Goal: Information Seeking & Learning: Learn about a topic

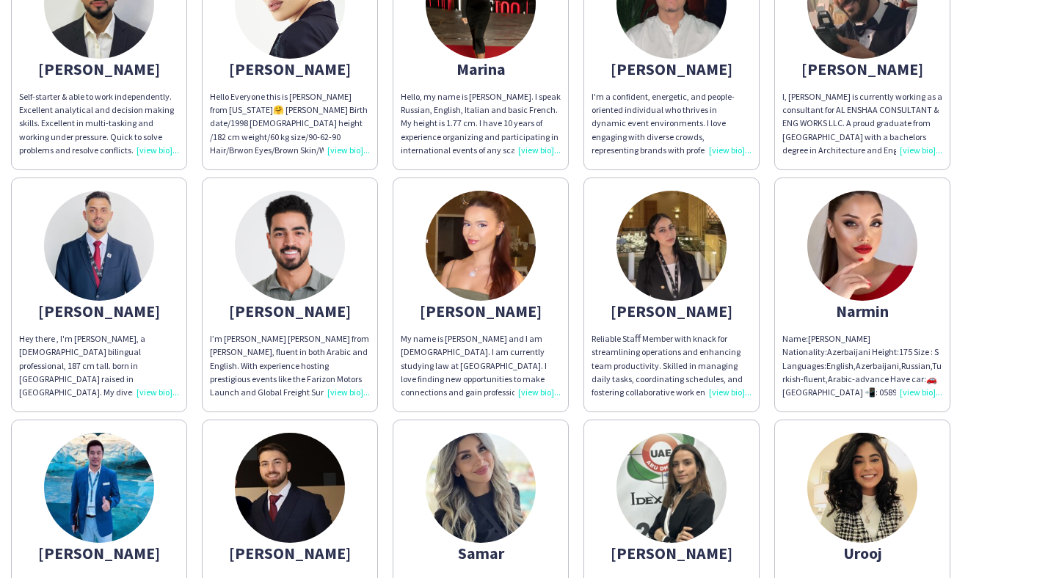
scroll to position [974, 0]
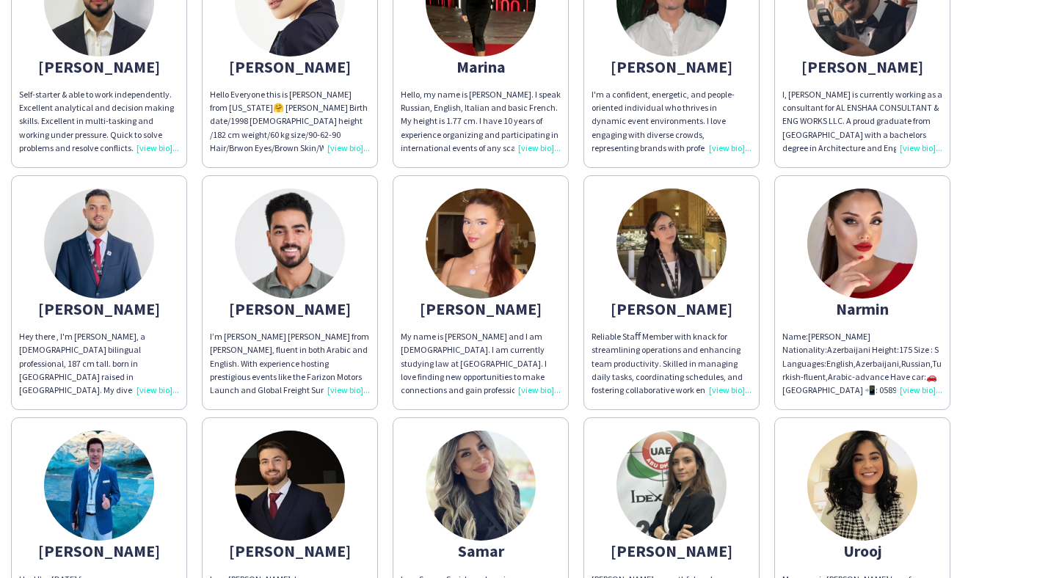
click at [922, 374] on div "Name:[PERSON_NAME] Nationality:Azerbaijani Height:175 Size : S Languages:Englis…" at bounding box center [862, 363] width 160 height 67
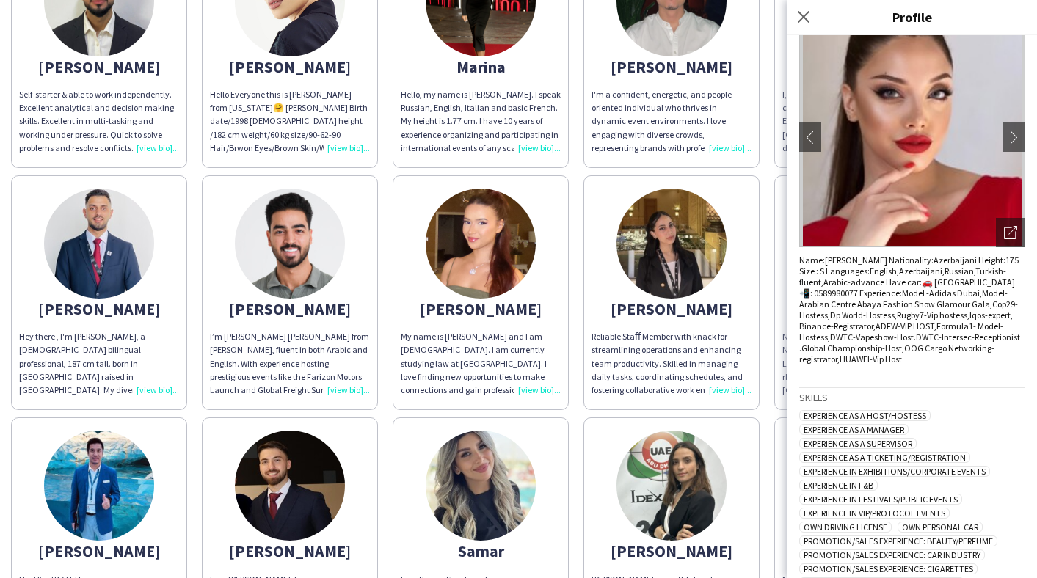
scroll to position [65, 0]
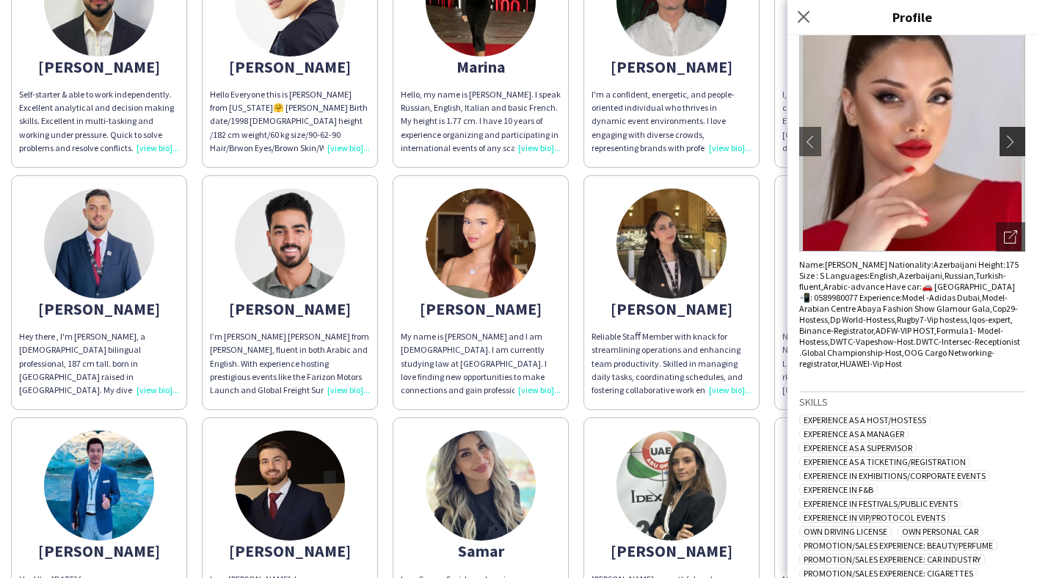
click at [1010, 150] on button "chevron-right" at bounding box center [1013, 141] width 29 height 29
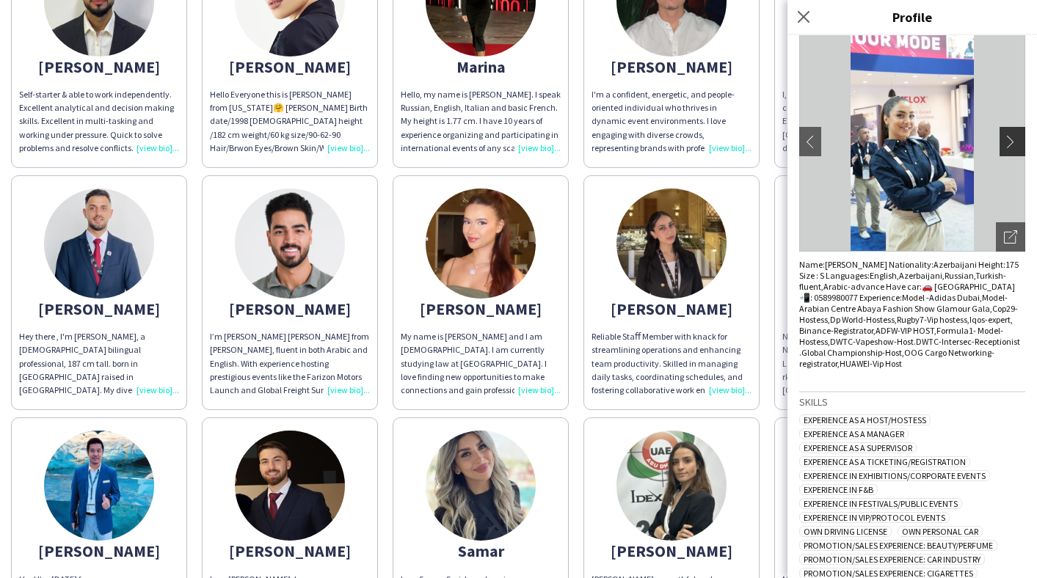
click at [1010, 150] on button "chevron-right" at bounding box center [1013, 141] width 29 height 29
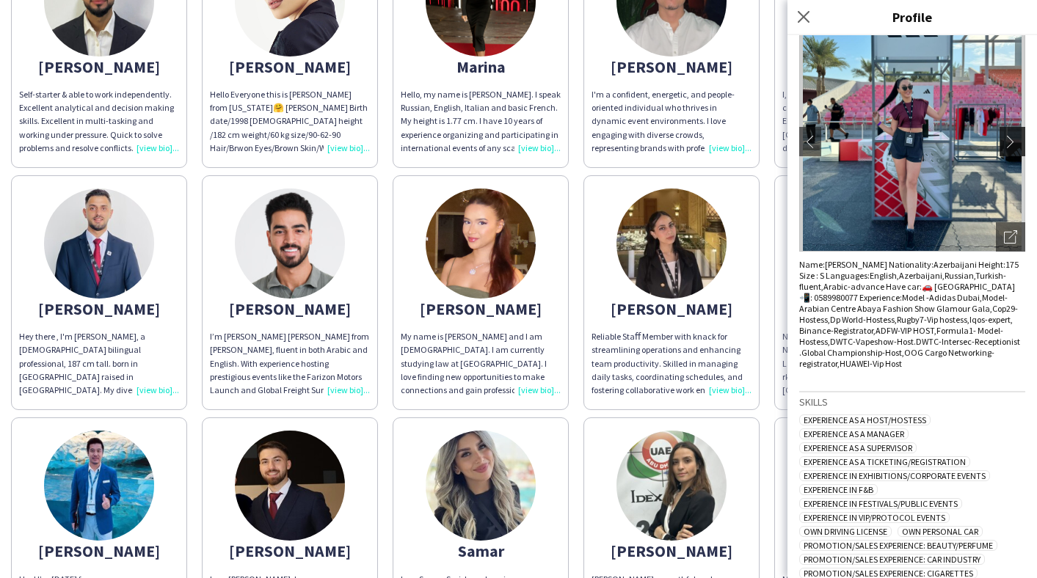
click at [1011, 145] on app-icon "chevron-right" at bounding box center [1014, 141] width 21 height 13
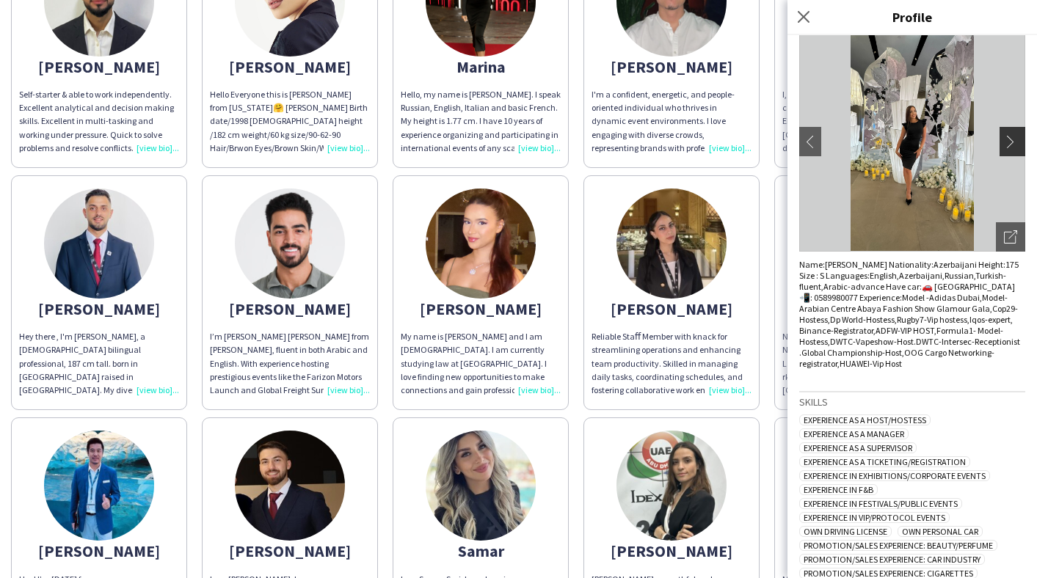
click at [1011, 145] on app-icon "chevron-right" at bounding box center [1014, 141] width 21 height 13
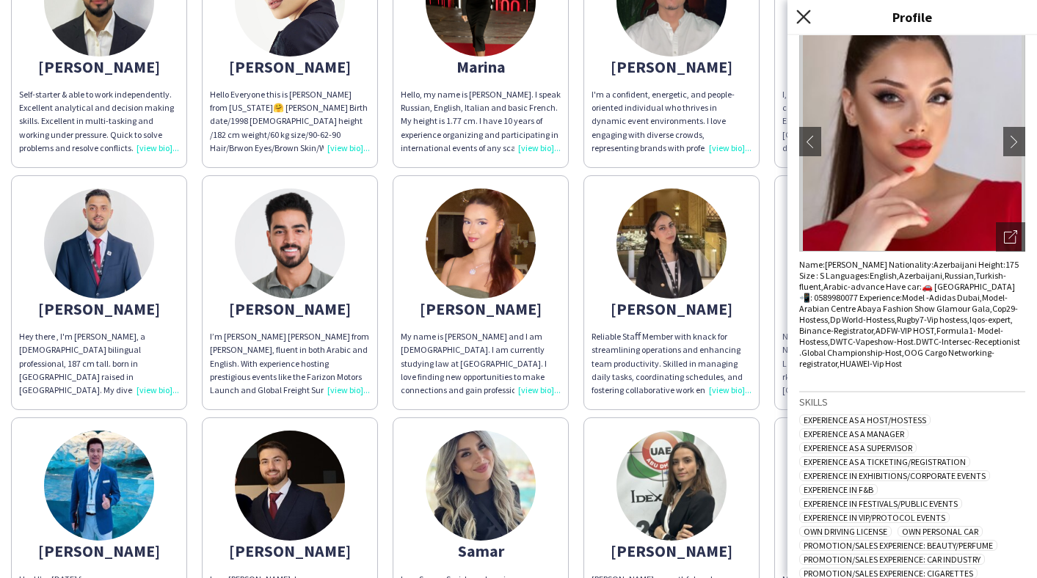
click at [804, 14] on icon "Close pop-in" at bounding box center [803, 17] width 14 height 14
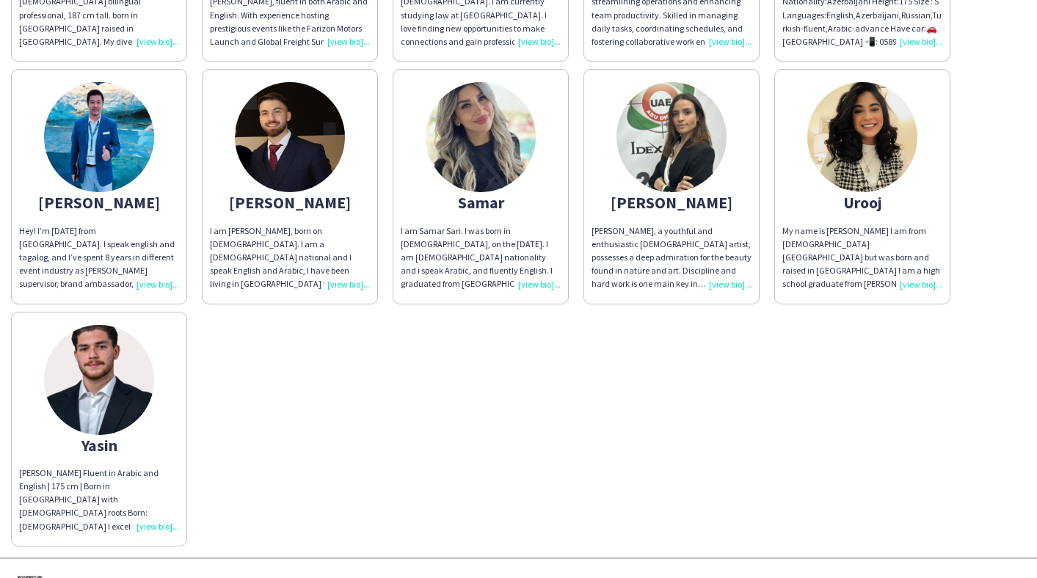
scroll to position [1324, 0]
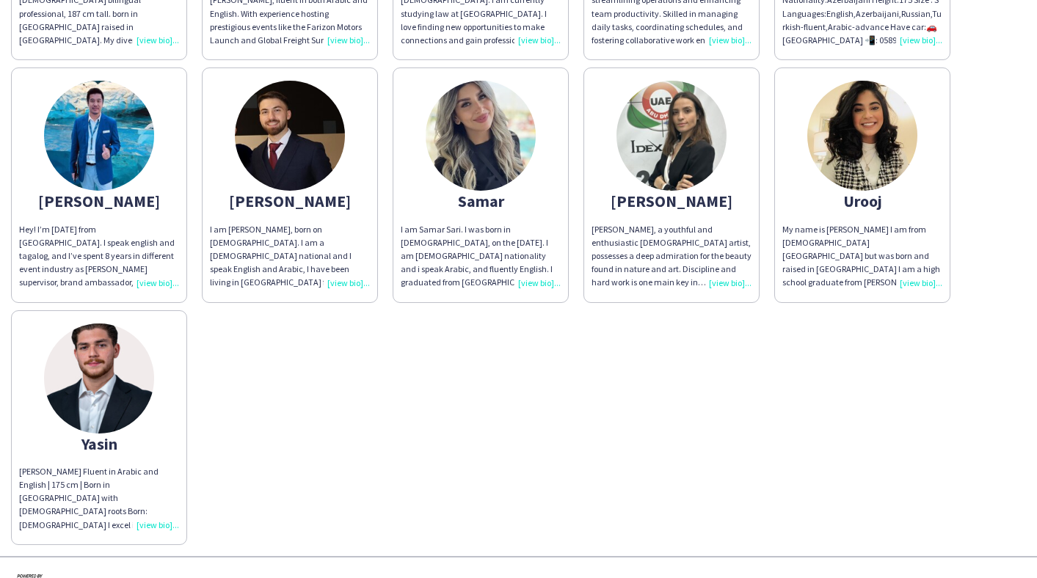
click at [147, 510] on div "[PERSON_NAME] Fluent in Arabic and English | 175 cm | Born in [GEOGRAPHIC_DATA]…" at bounding box center [99, 498] width 160 height 67
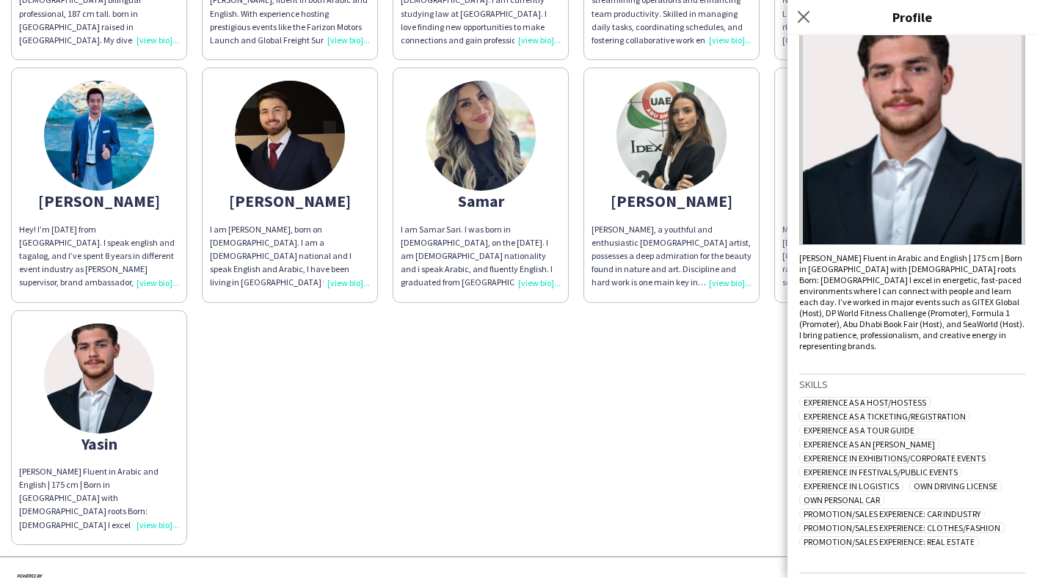
scroll to position [0, 0]
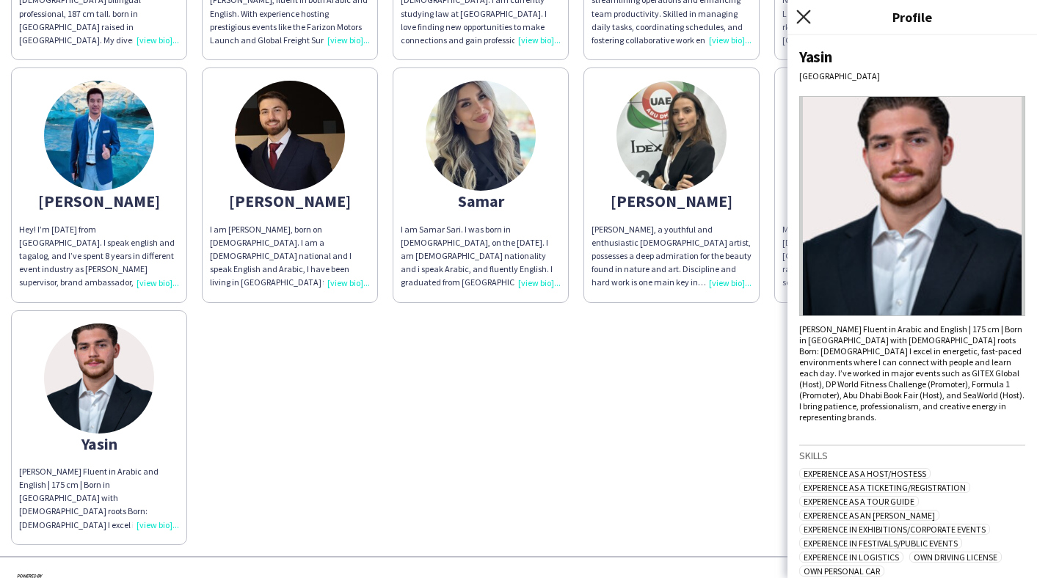
click at [797, 21] on icon "Close pop-in" at bounding box center [803, 17] width 14 height 14
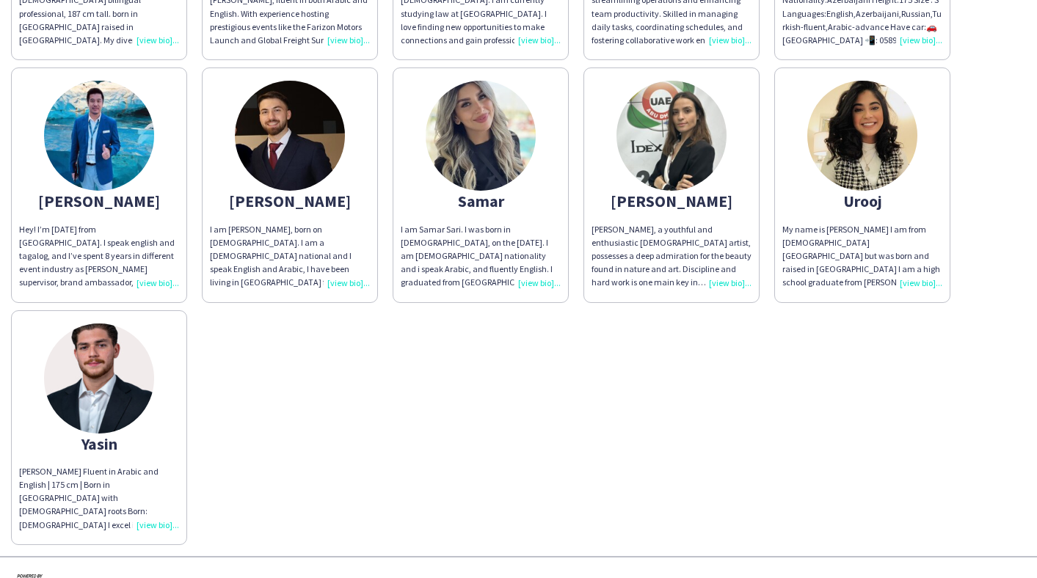
click at [487, 149] on img at bounding box center [481, 136] width 110 height 110
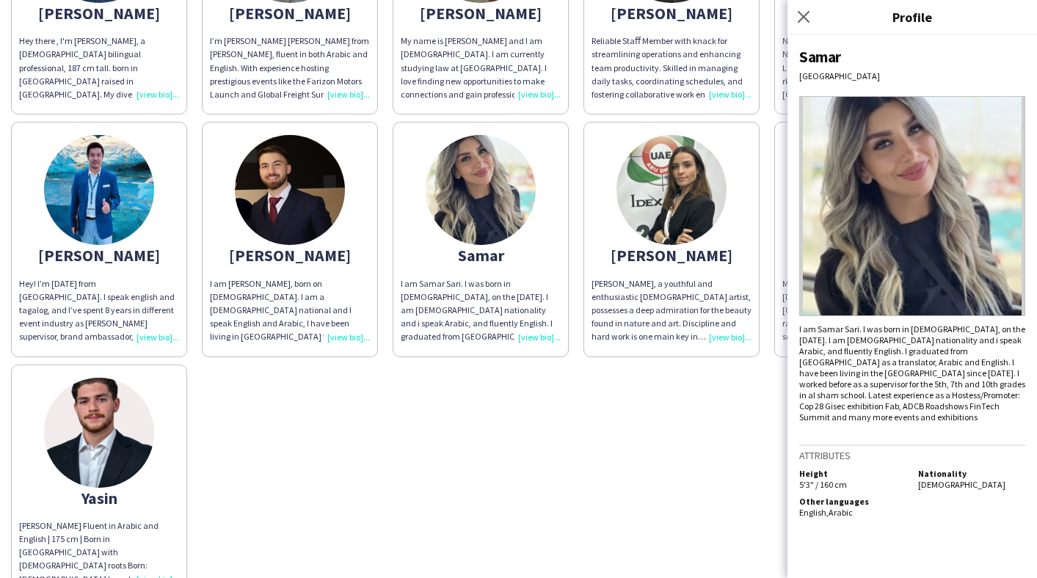
scroll to position [1269, 0]
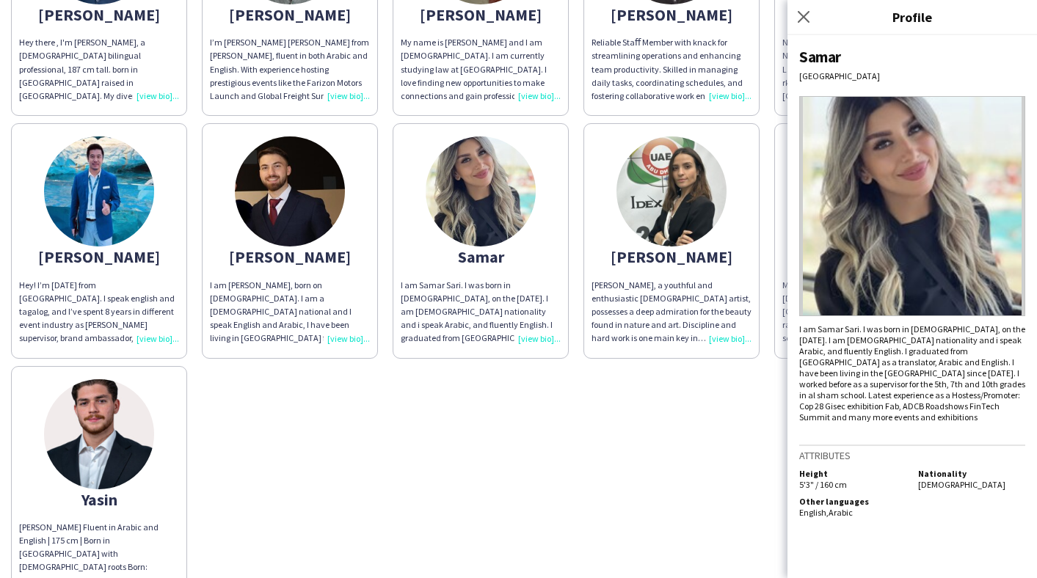
click at [319, 216] on img at bounding box center [290, 191] width 110 height 110
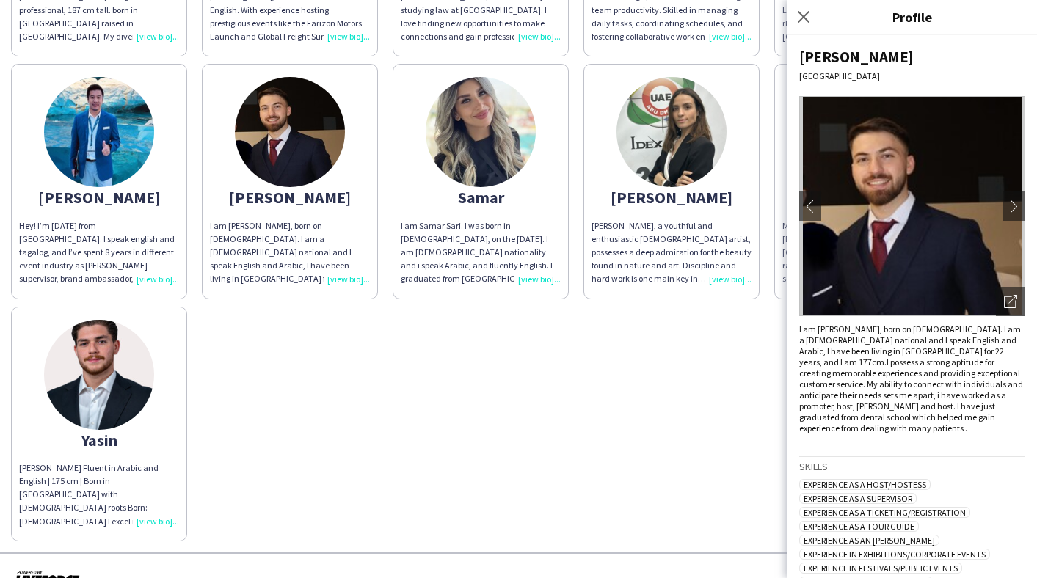
scroll to position [1343, 0]
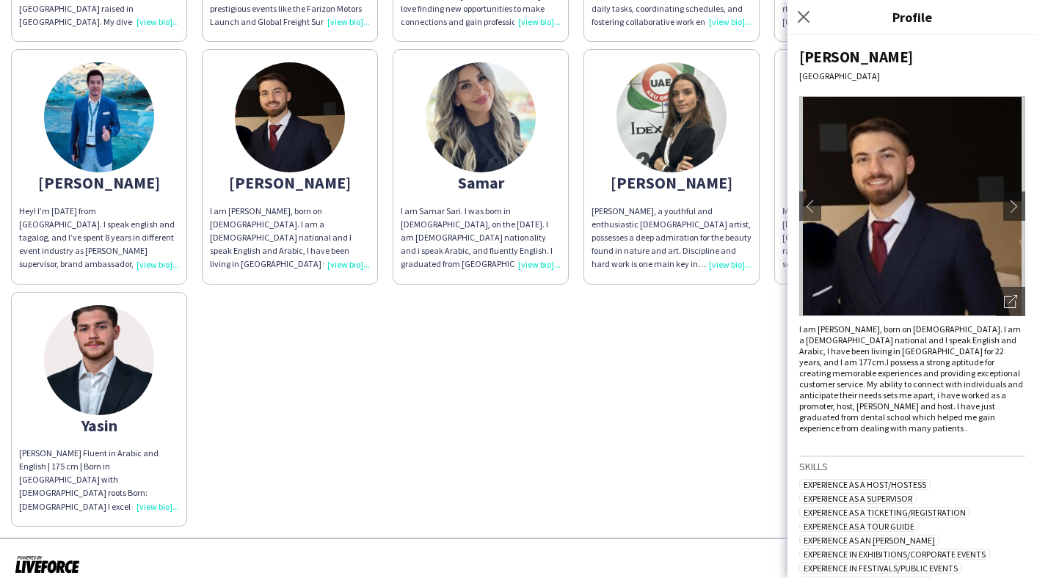
click at [943, 511] on div "Experience as a Host/Hostess Experience as a Supervisor Experience as a Ticketi…" at bounding box center [912, 555] width 226 height 153
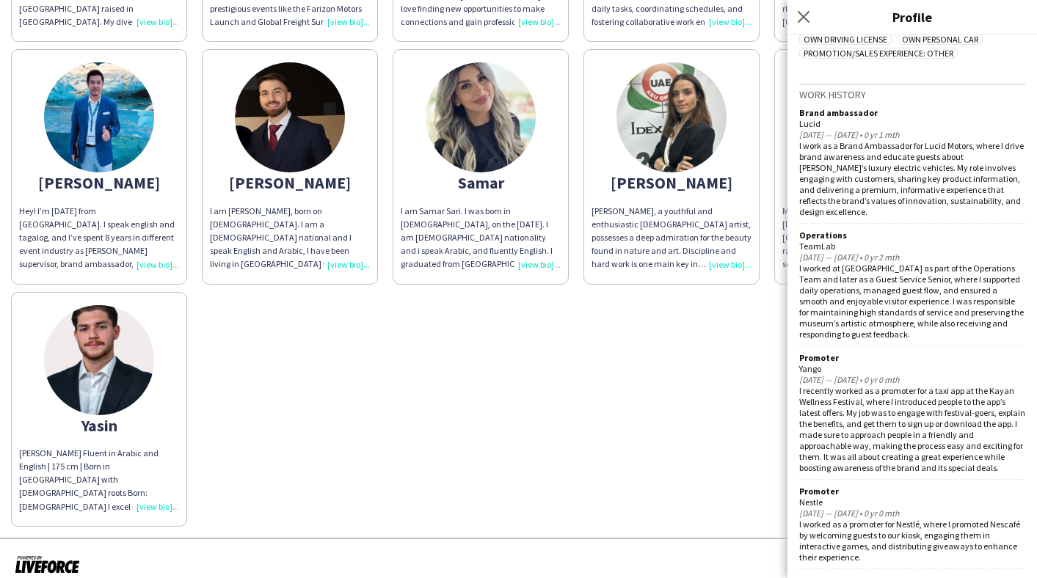
scroll to position [0, 0]
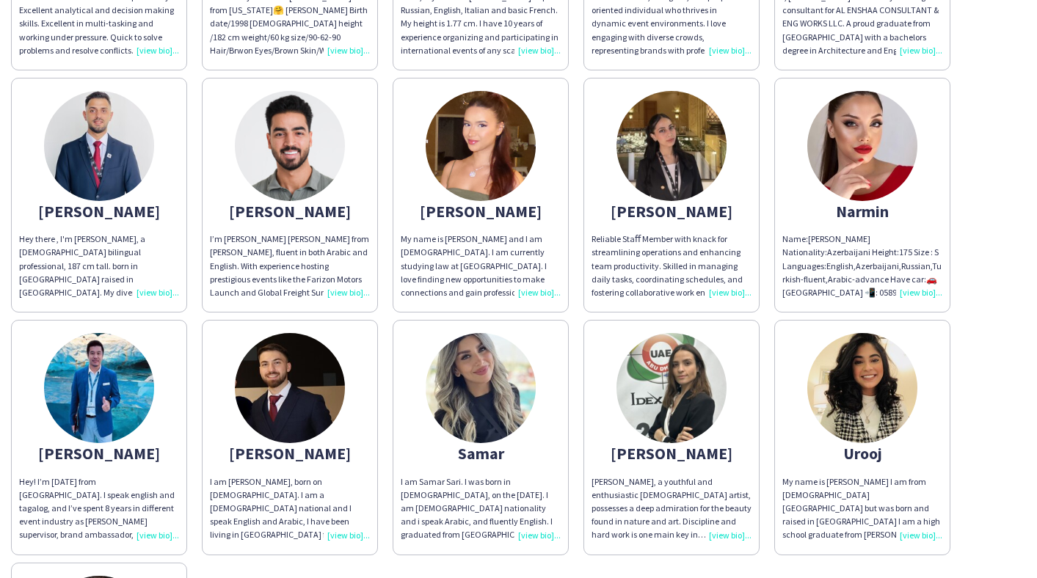
scroll to position [1053, 0]
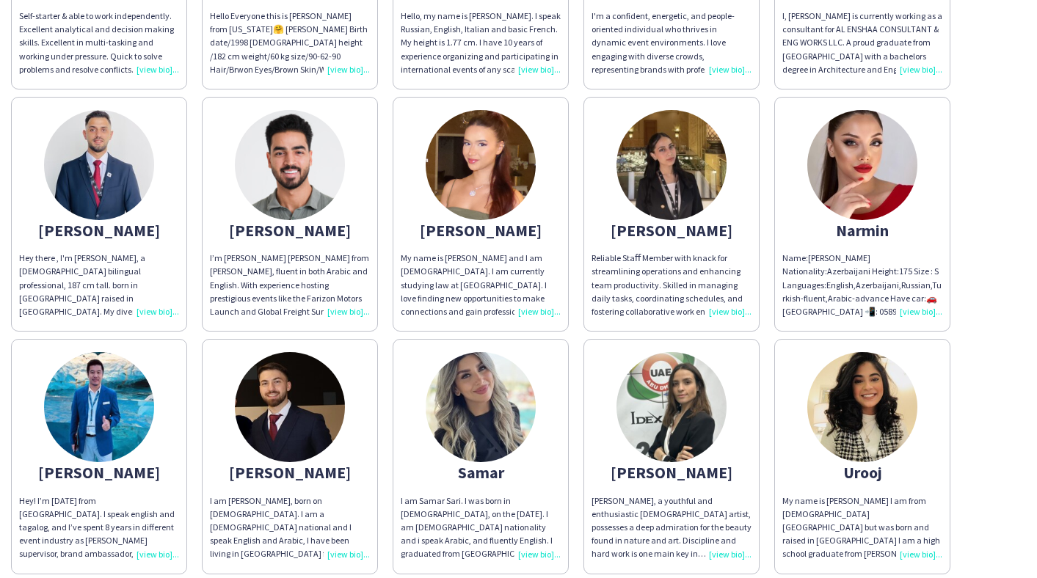
click at [464, 149] on img at bounding box center [481, 165] width 110 height 110
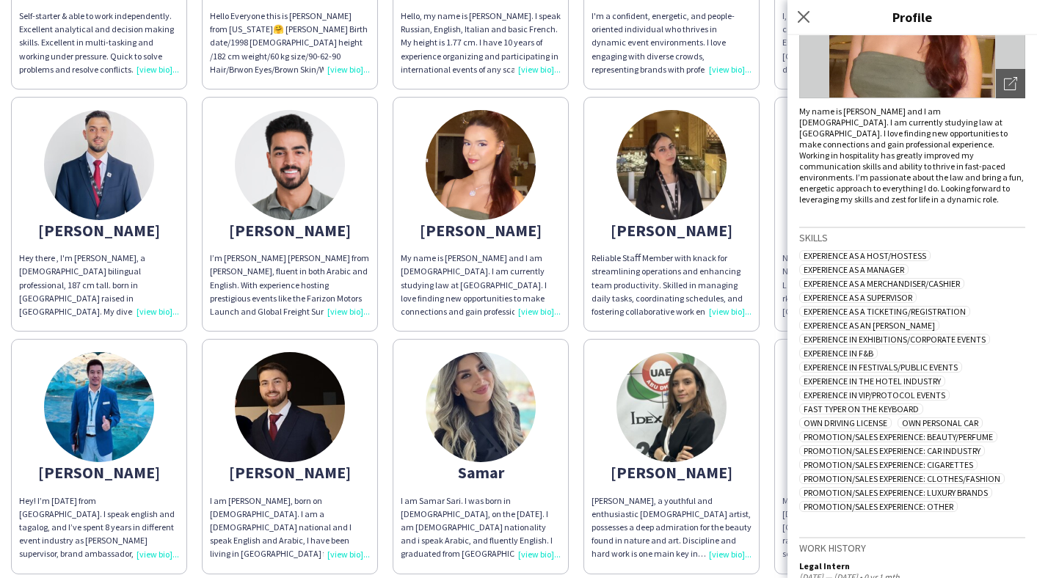
scroll to position [219, 0]
click at [680, 150] on img at bounding box center [671, 165] width 110 height 110
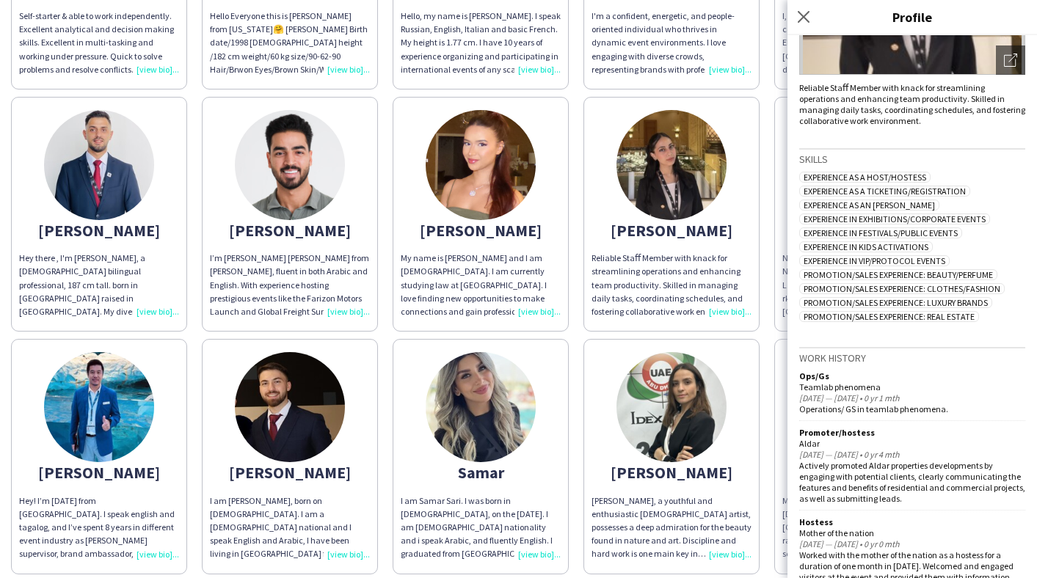
scroll to position [251, 0]
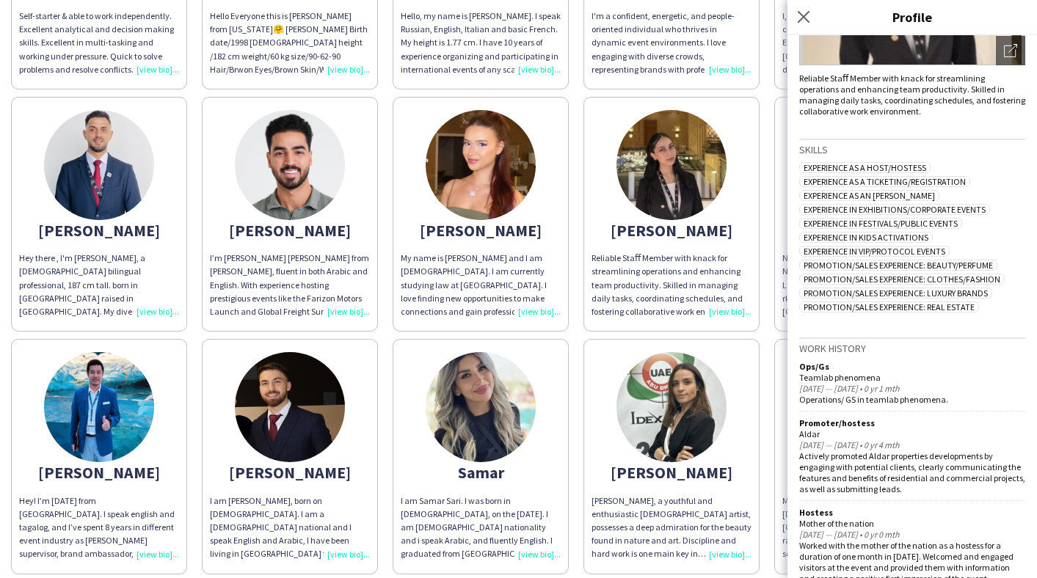
click at [72, 154] on img at bounding box center [99, 165] width 110 height 110
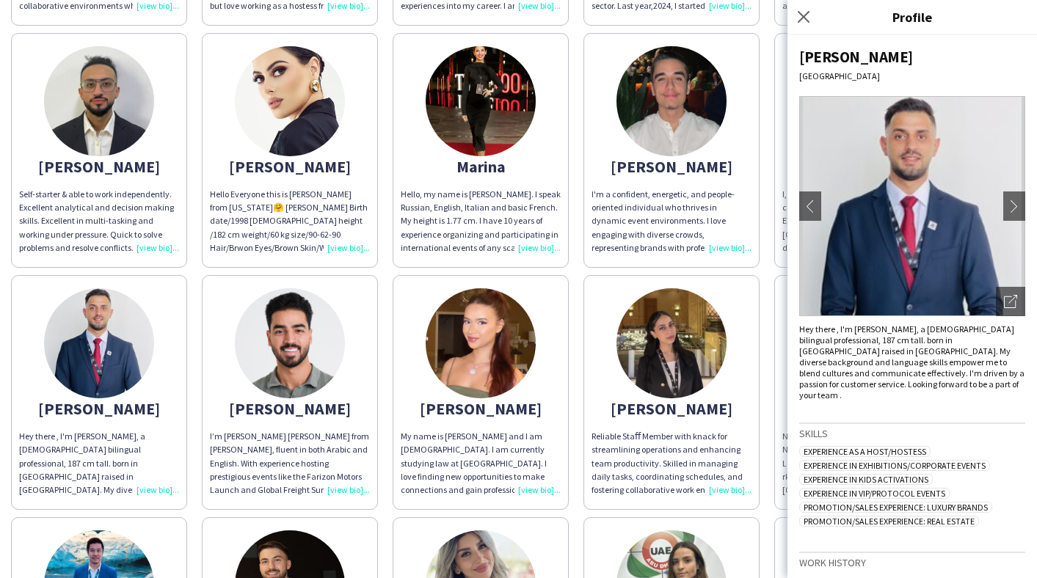
scroll to position [850, 0]
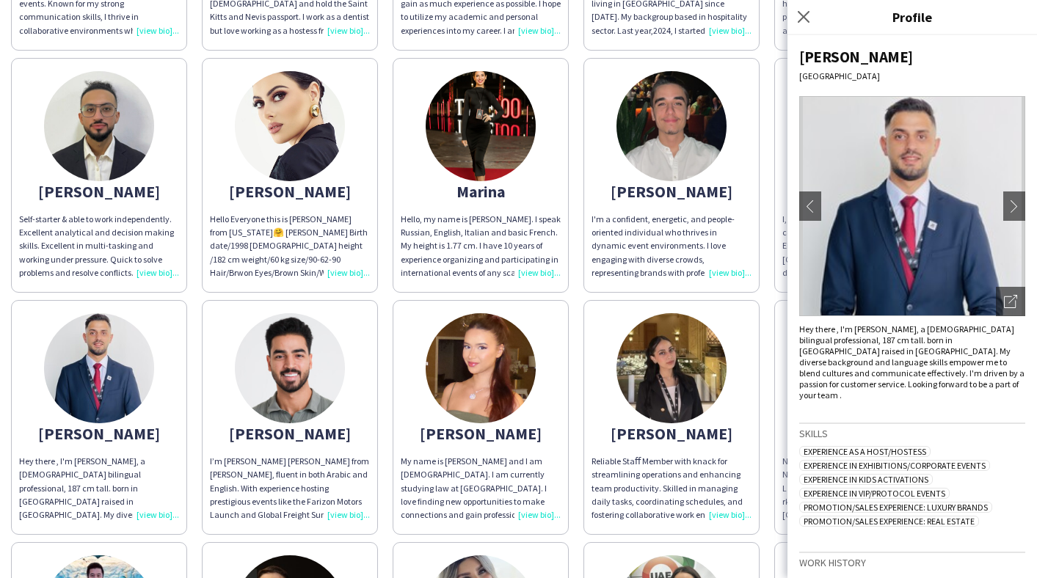
click at [502, 185] on div "Marina" at bounding box center [481, 191] width 160 height 13
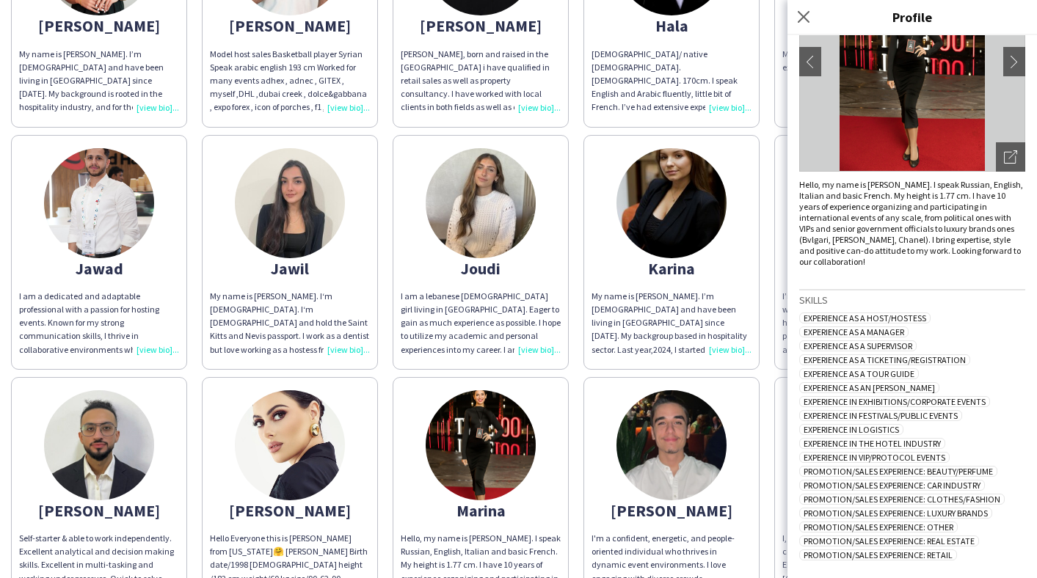
scroll to position [525, 0]
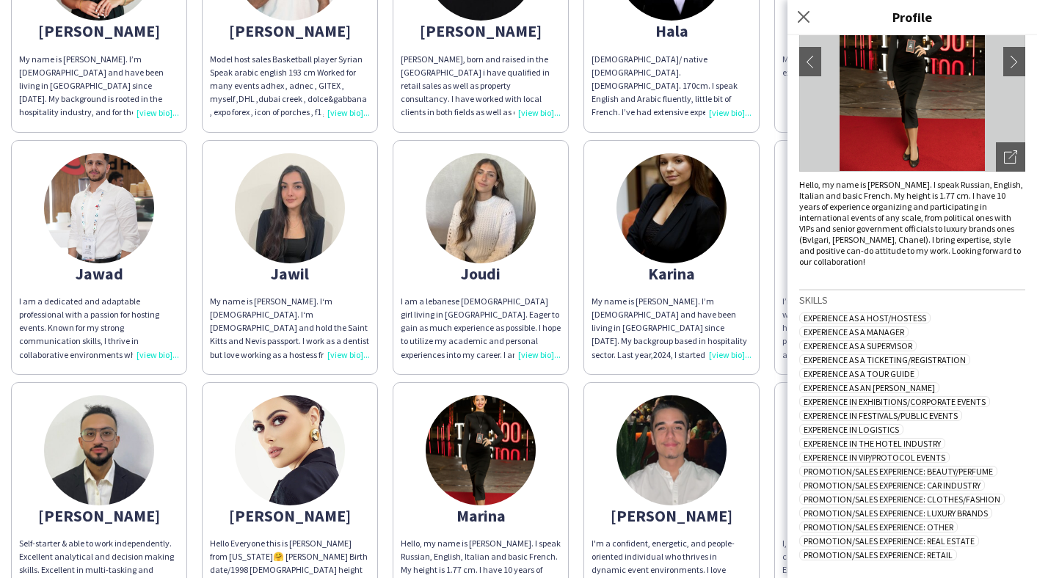
click at [98, 222] on img at bounding box center [99, 208] width 110 height 110
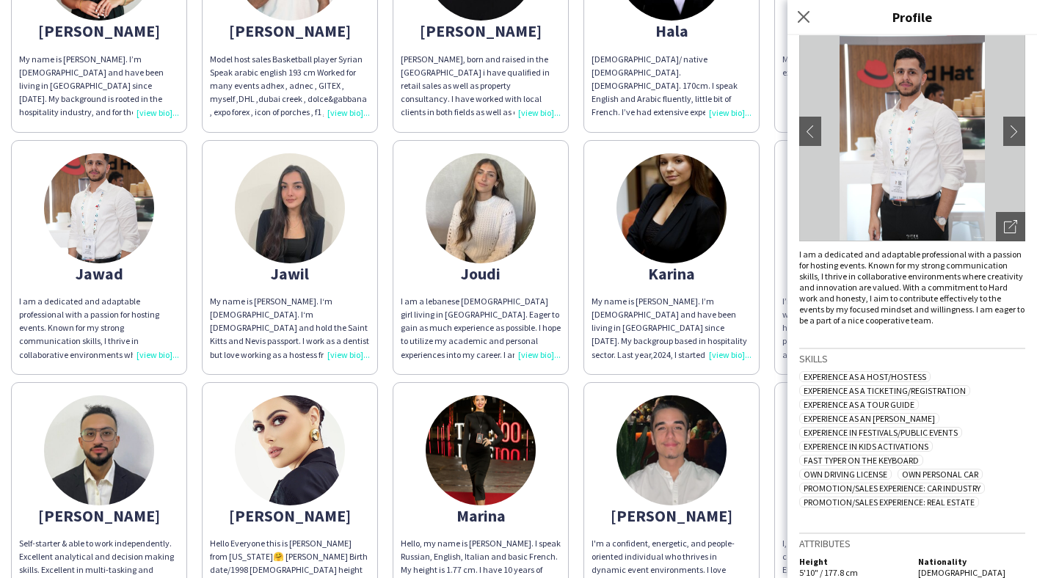
scroll to position [117, 0]
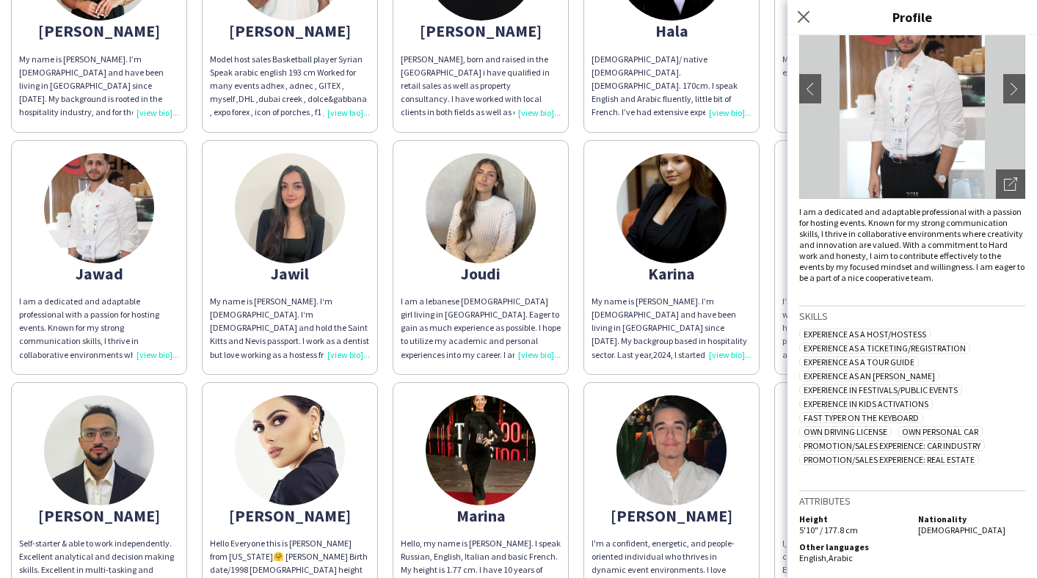
click at [581, 360] on div "[PERSON_NAME] My part-time experiences have greatly shaped my skills and perspe…" at bounding box center [518, 490] width 1015 height 1710
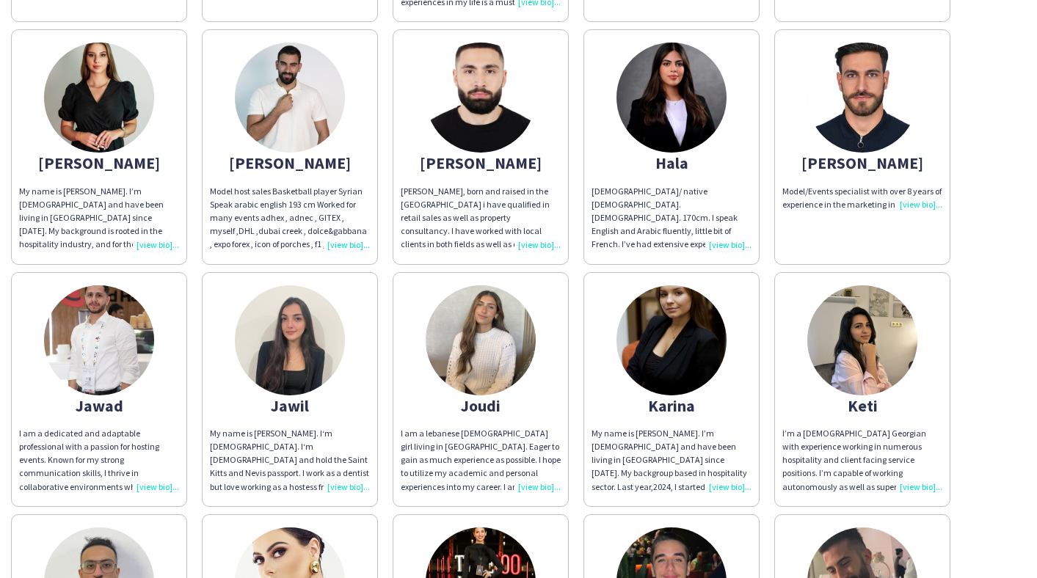
scroll to position [391, 0]
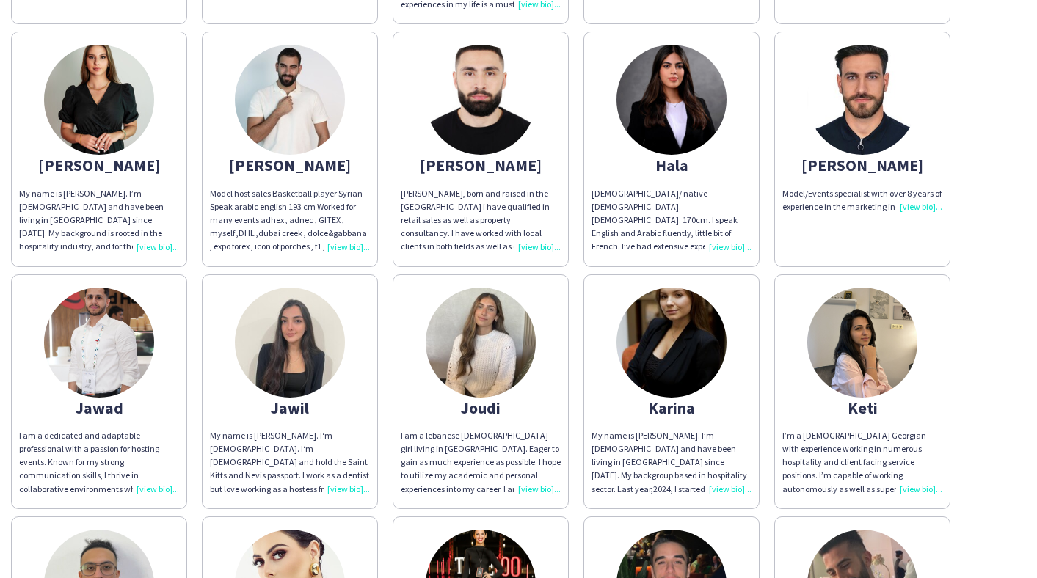
click at [467, 334] on img at bounding box center [481, 343] width 110 height 110
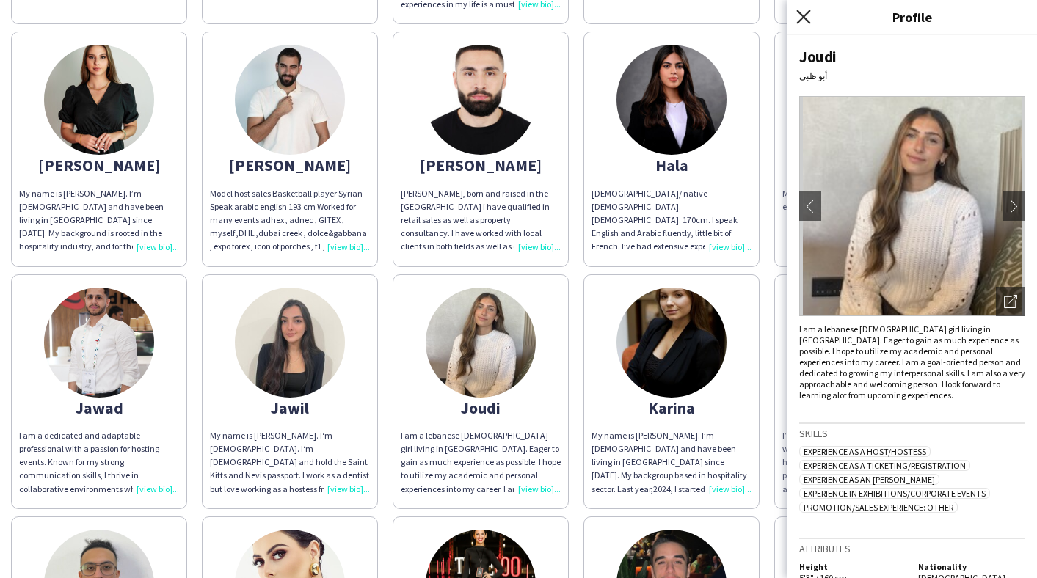
click at [801, 15] on icon at bounding box center [803, 17] width 14 height 14
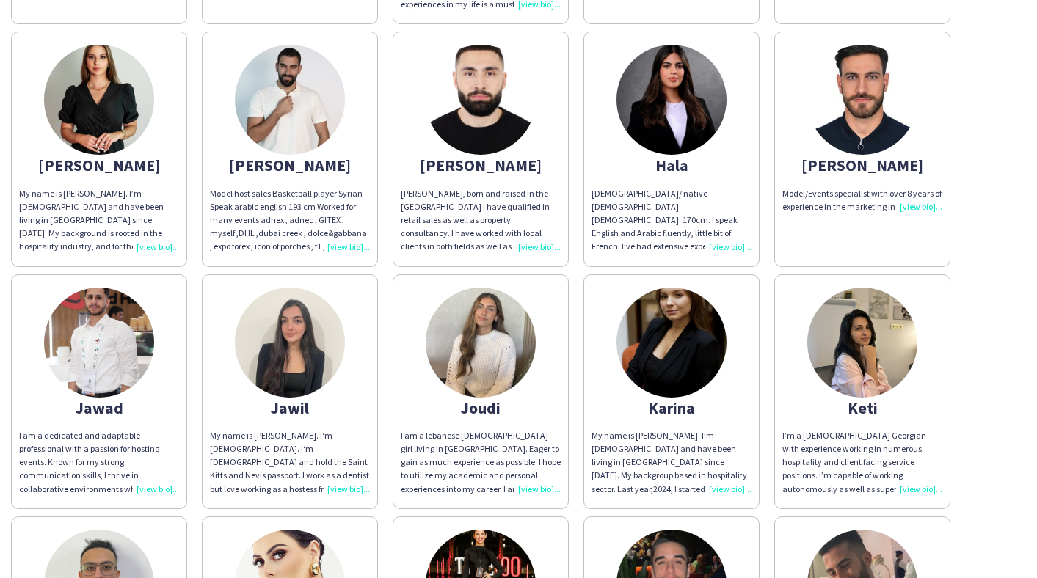
click at [867, 353] on img at bounding box center [862, 343] width 110 height 110
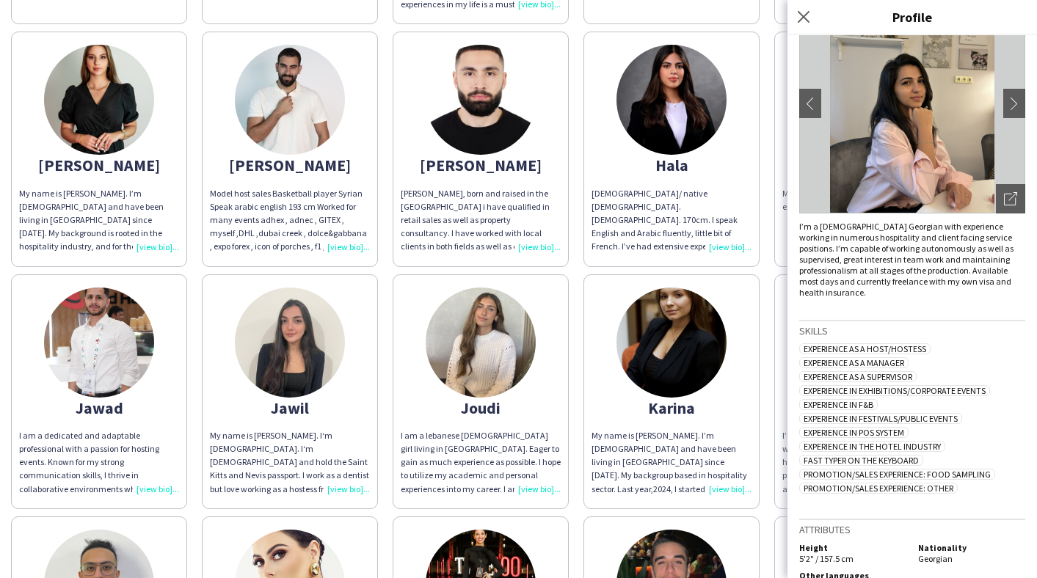
scroll to position [120, 0]
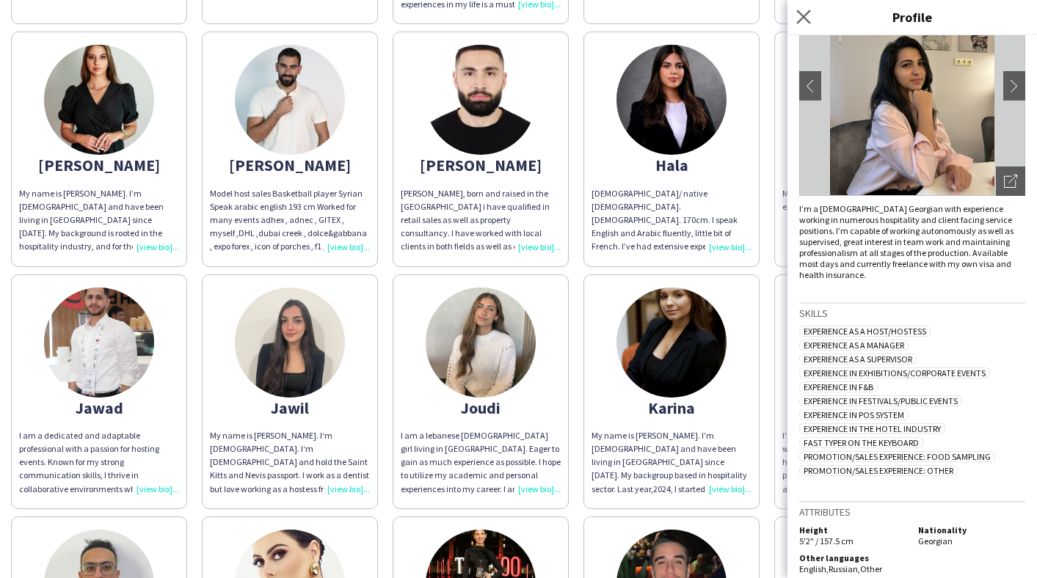
click at [811, 18] on app-icon "Close pop-in" at bounding box center [803, 17] width 21 height 21
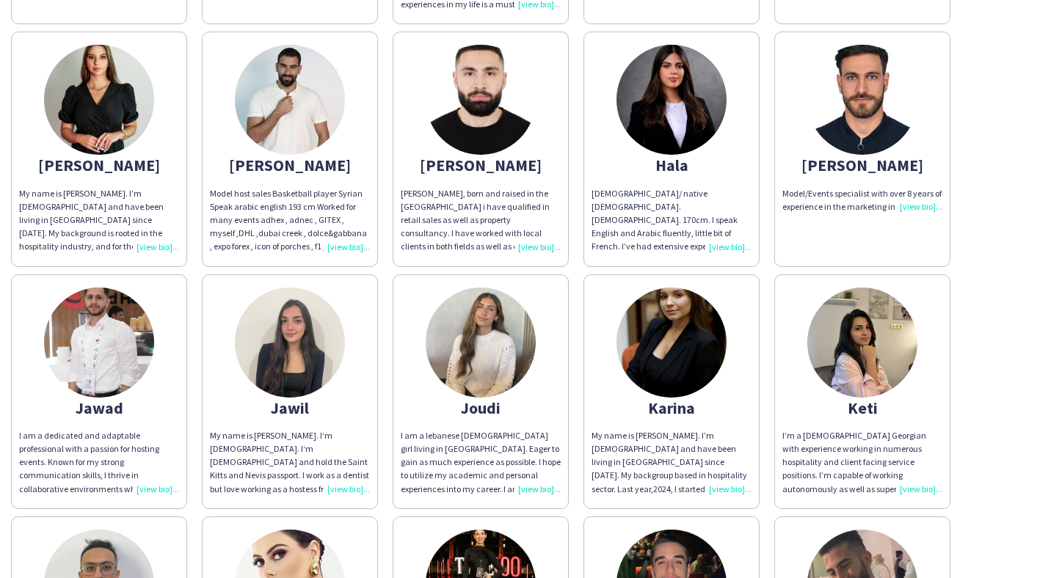
click at [693, 93] on img at bounding box center [671, 100] width 110 height 110
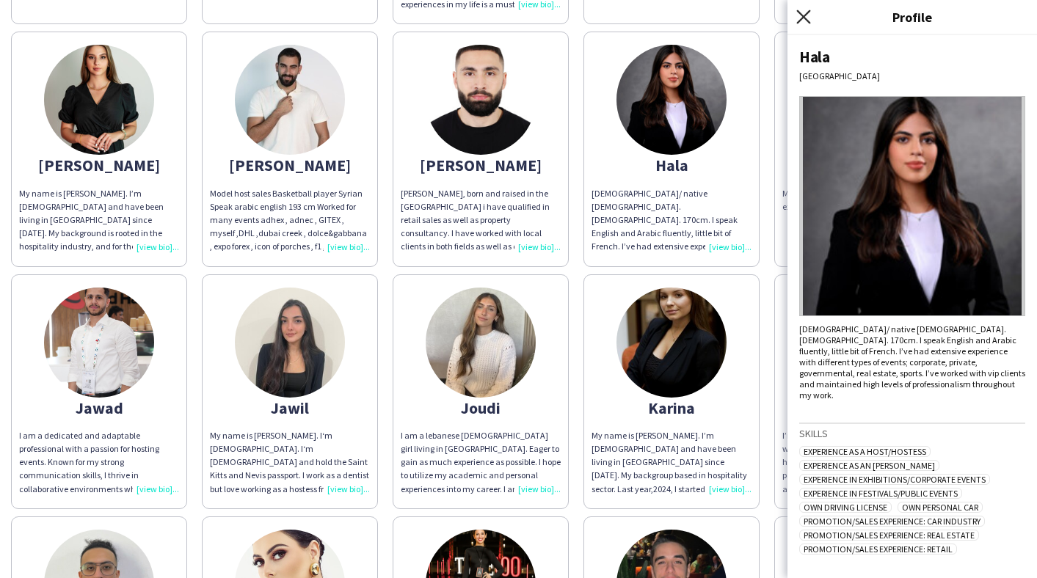
click at [804, 10] on icon "Close pop-in" at bounding box center [803, 17] width 14 height 14
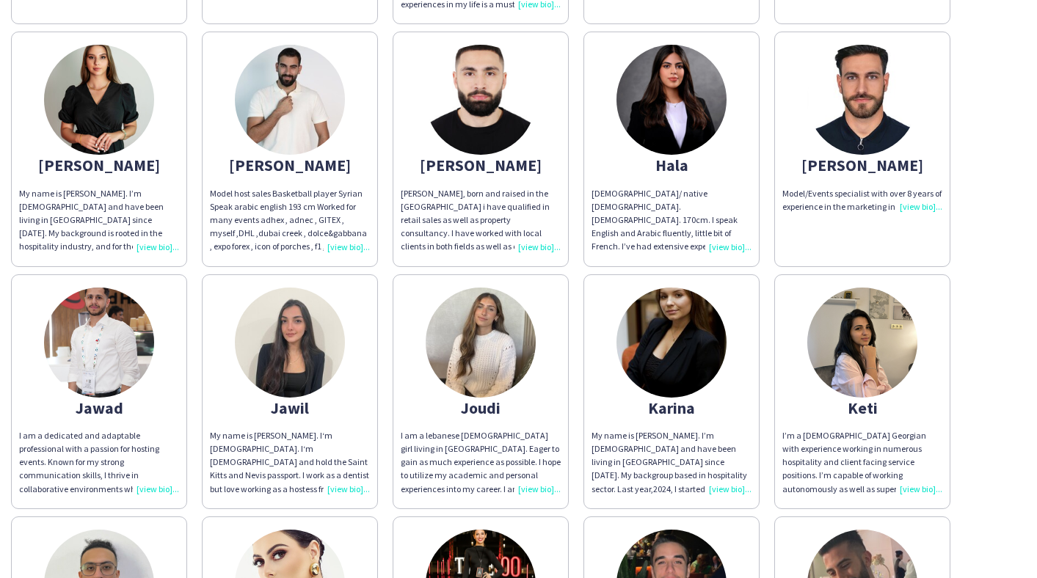
scroll to position [0, 0]
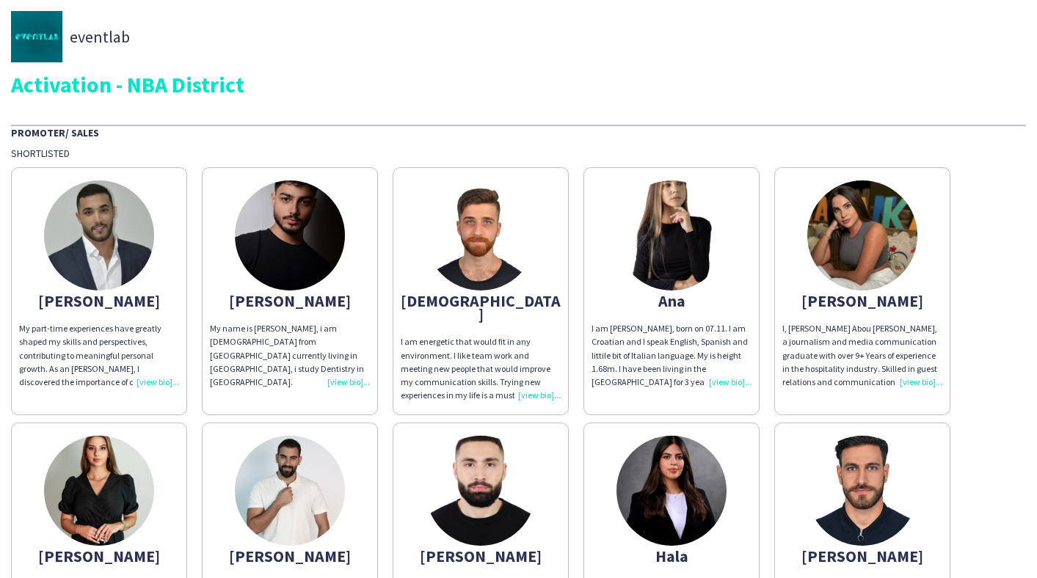
click at [118, 226] on img at bounding box center [99, 235] width 110 height 110
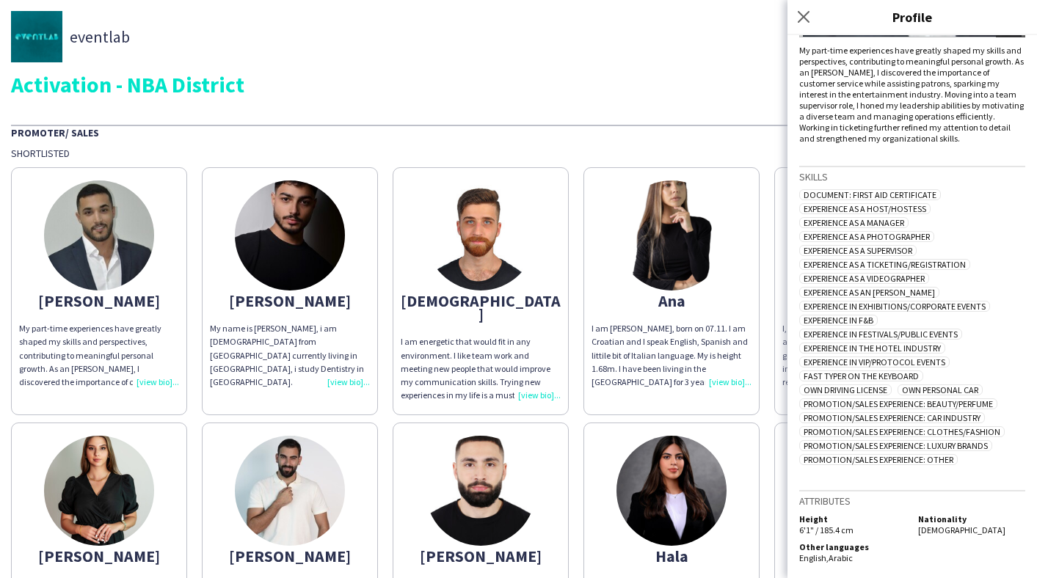
click at [277, 202] on img at bounding box center [290, 235] width 110 height 110
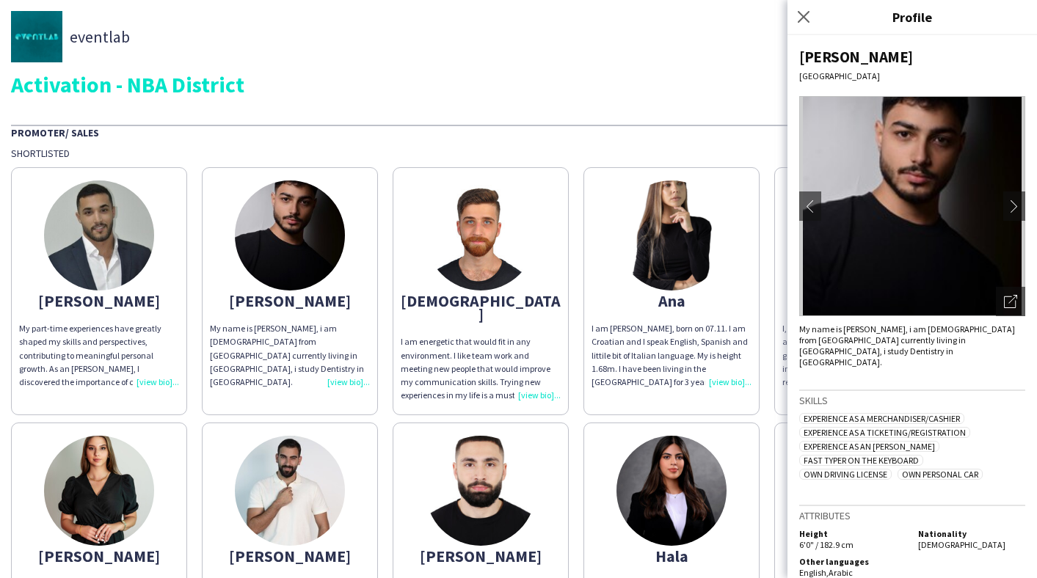
scroll to position [4, 0]
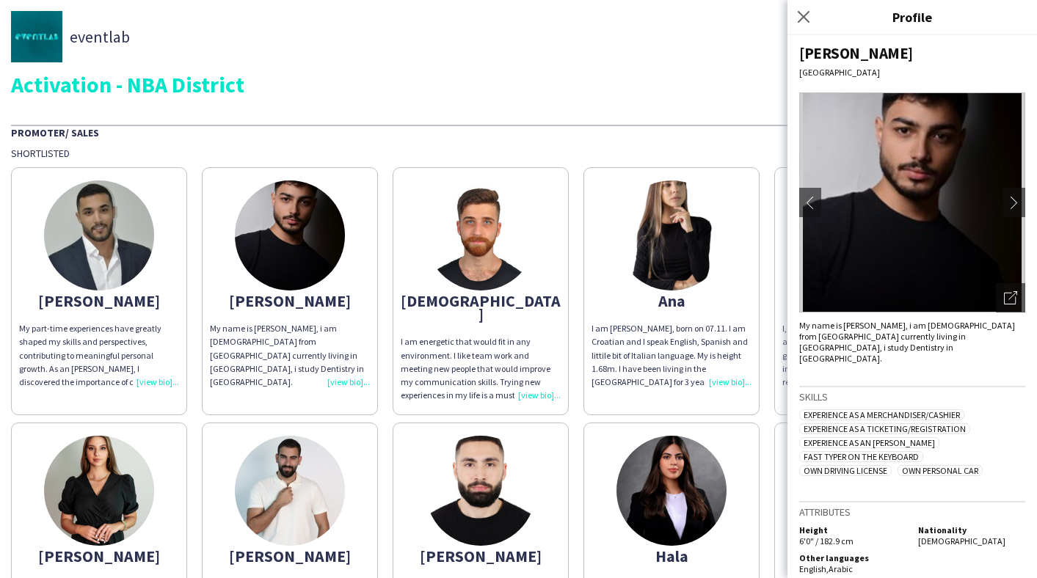
click at [484, 276] on img at bounding box center [481, 235] width 110 height 110
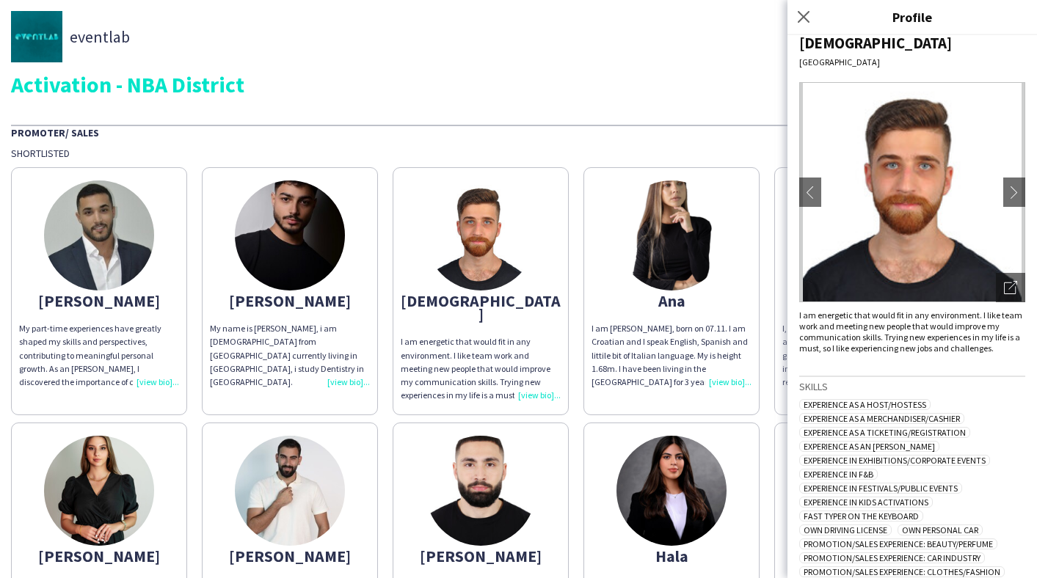
scroll to position [0, 0]
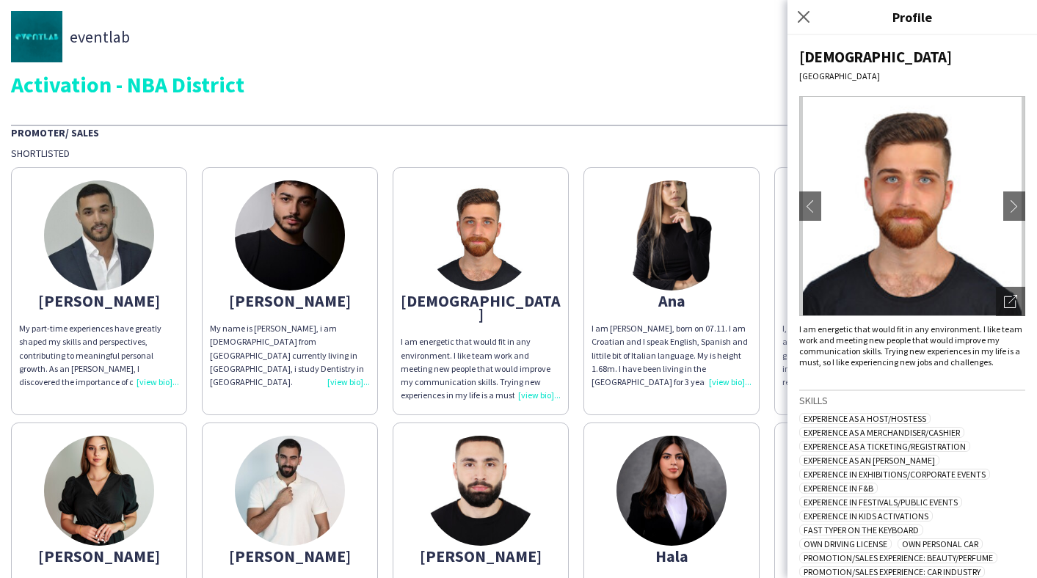
click at [694, 278] on img at bounding box center [671, 235] width 110 height 110
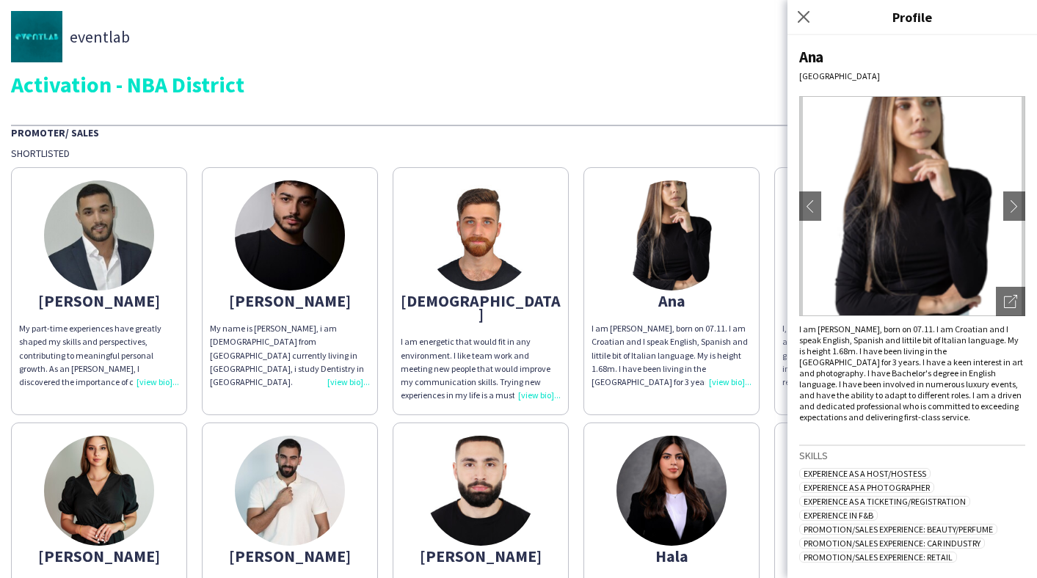
click at [694, 280] on img at bounding box center [671, 235] width 110 height 110
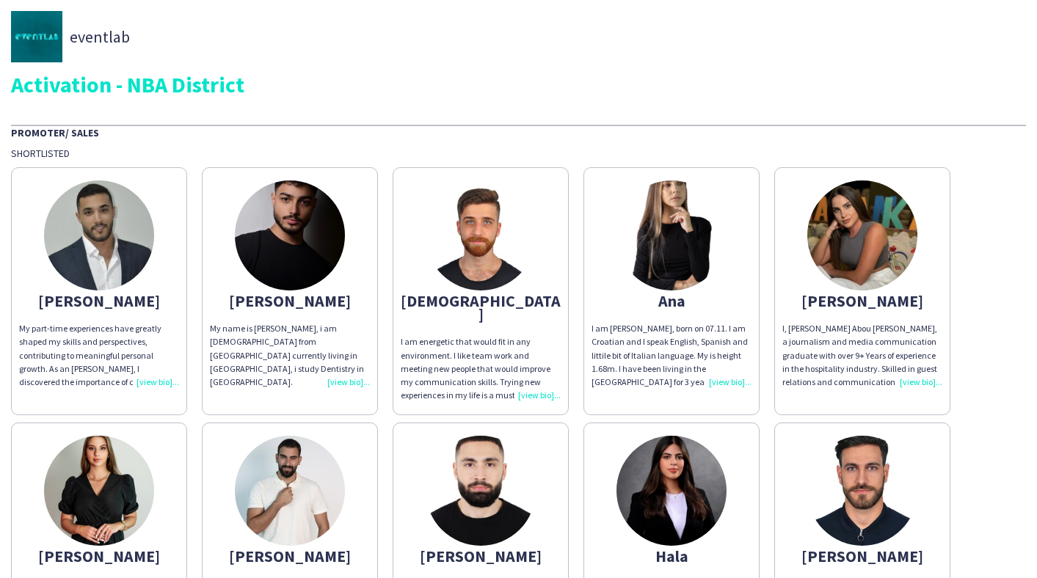
click at [839, 269] on img at bounding box center [862, 235] width 110 height 110
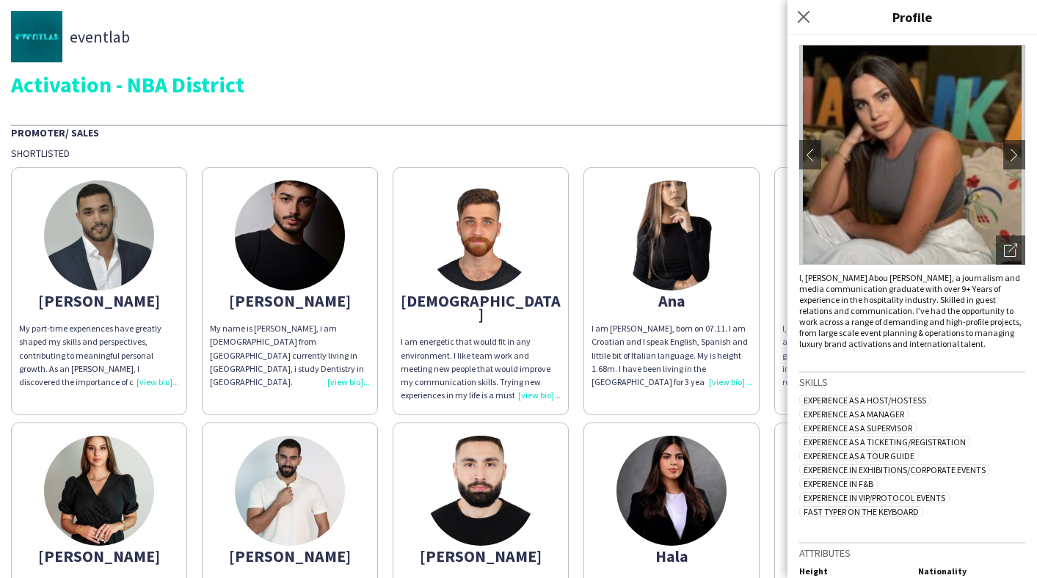
scroll to position [51, 0]
click at [85, 486] on img at bounding box center [99, 491] width 110 height 110
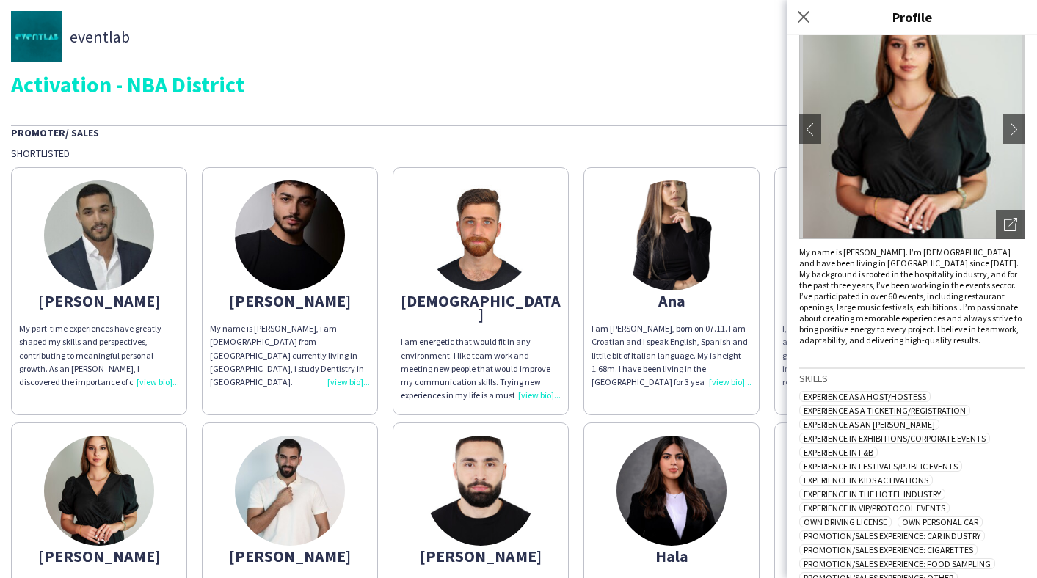
scroll to position [0, 0]
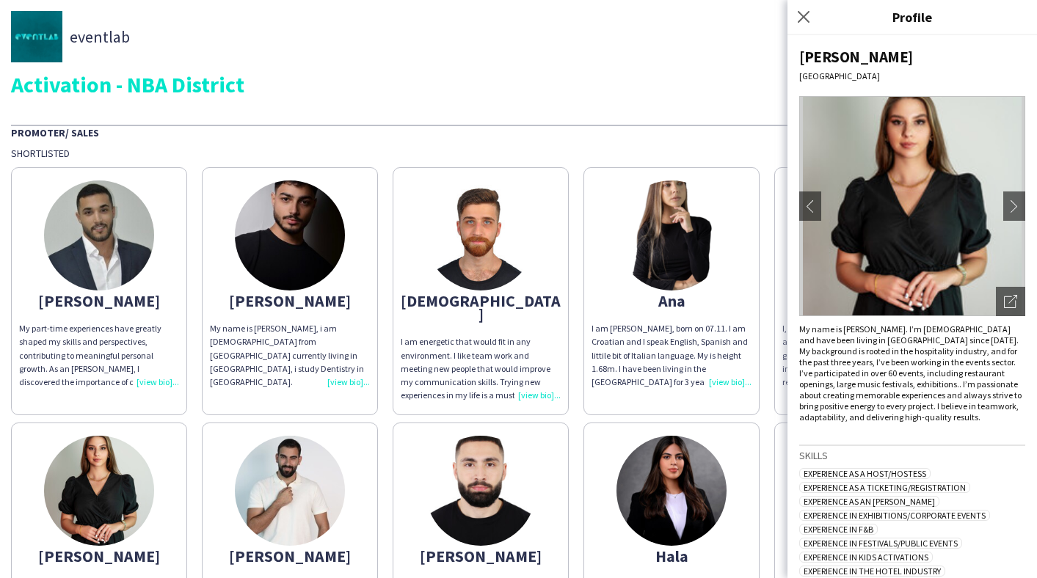
click at [338, 452] on img at bounding box center [290, 491] width 110 height 110
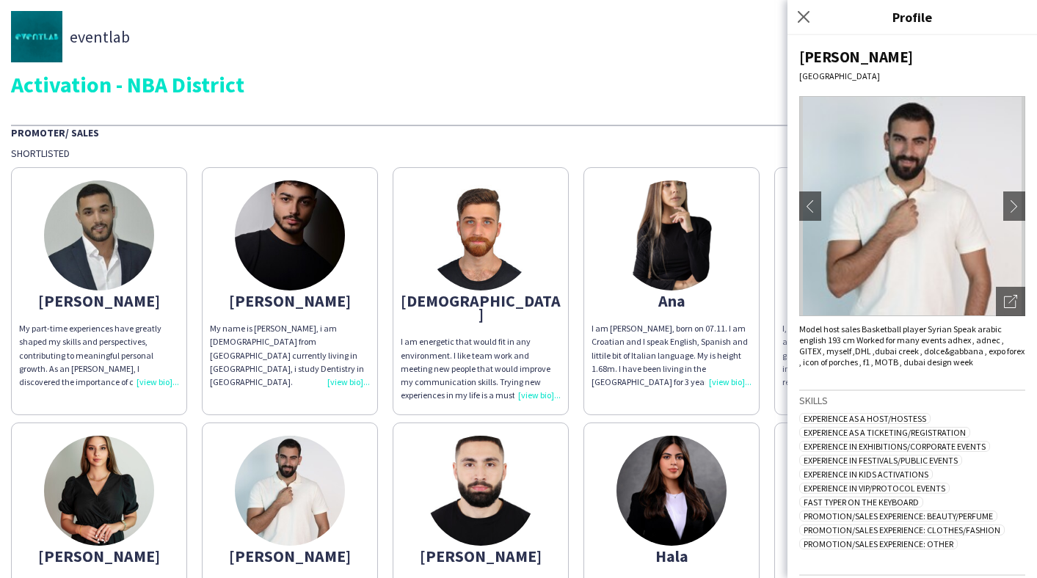
click at [497, 479] on img at bounding box center [481, 491] width 110 height 110
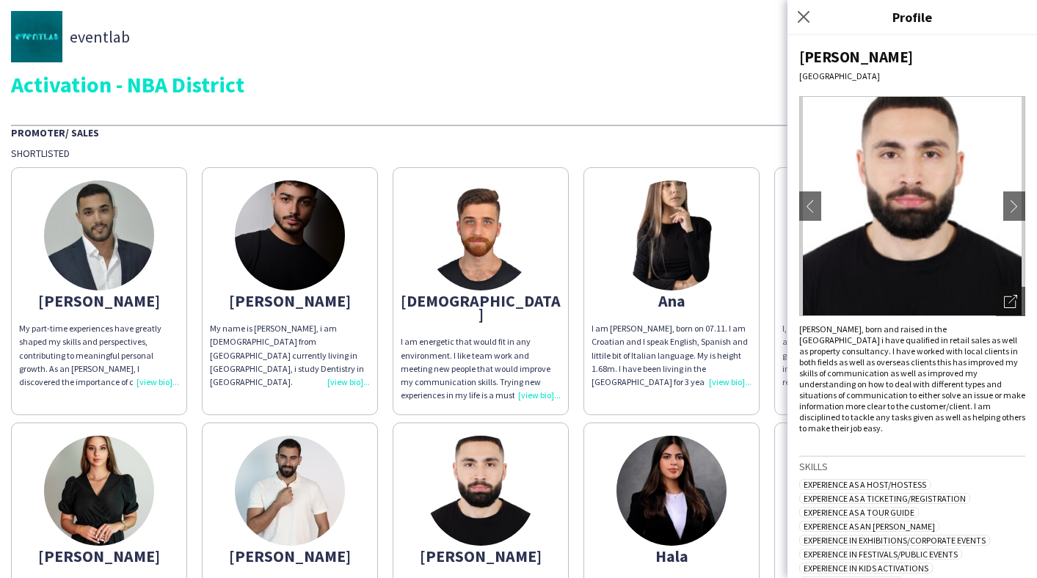
click at [831, 54] on div "[PERSON_NAME]" at bounding box center [912, 57] width 226 height 20
copy div "[PERSON_NAME]"
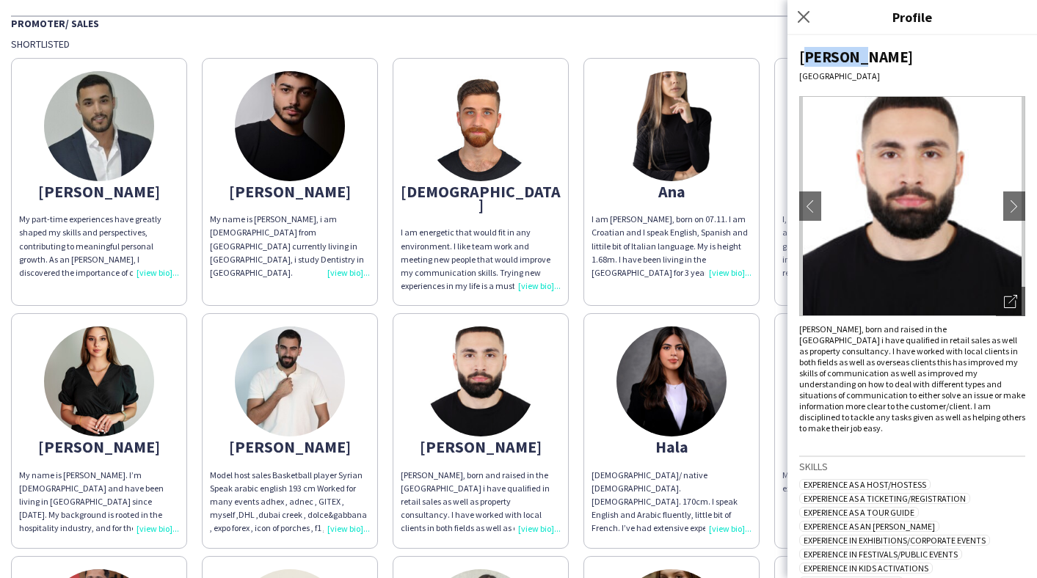
scroll to position [139, 0]
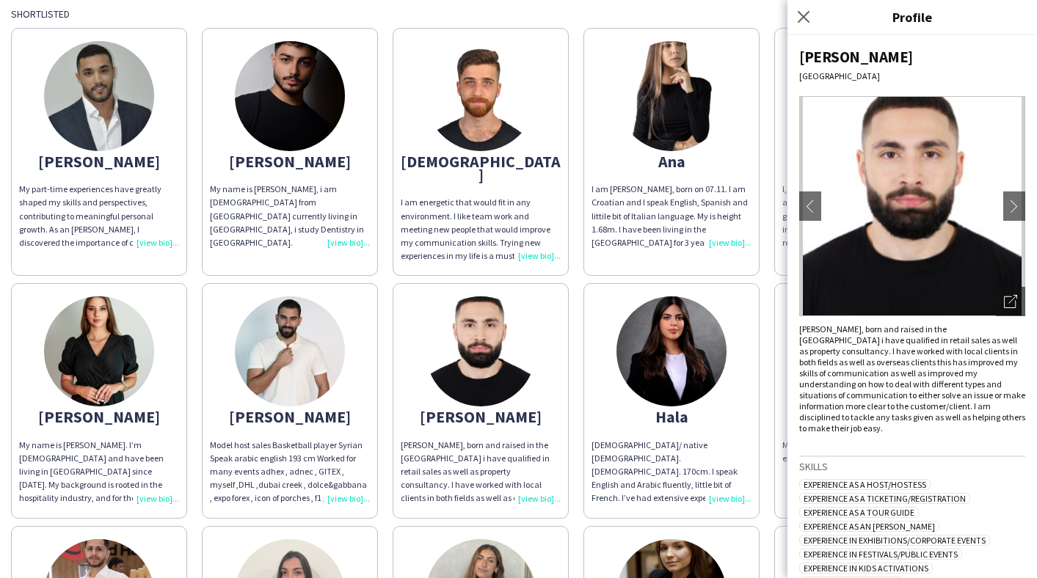
click at [640, 417] on app-share-pages-crew-card "Hala Belgian/ native [DEMOGRAPHIC_DATA]. [DEMOGRAPHIC_DATA]. 170cm. I speak Eng…" at bounding box center [671, 400] width 176 height 235
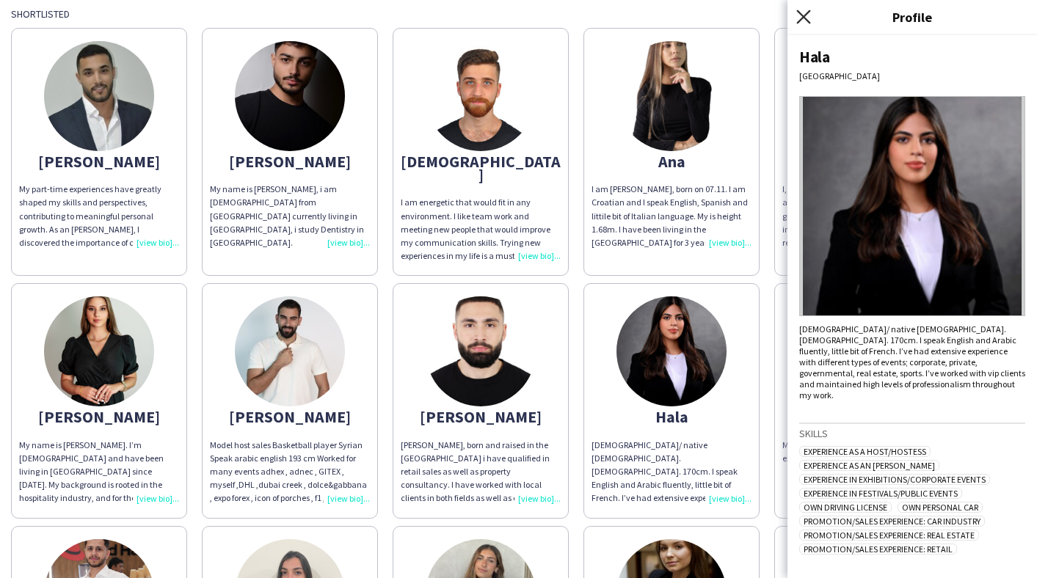
click at [800, 17] on icon "Close pop-in" at bounding box center [803, 17] width 14 height 14
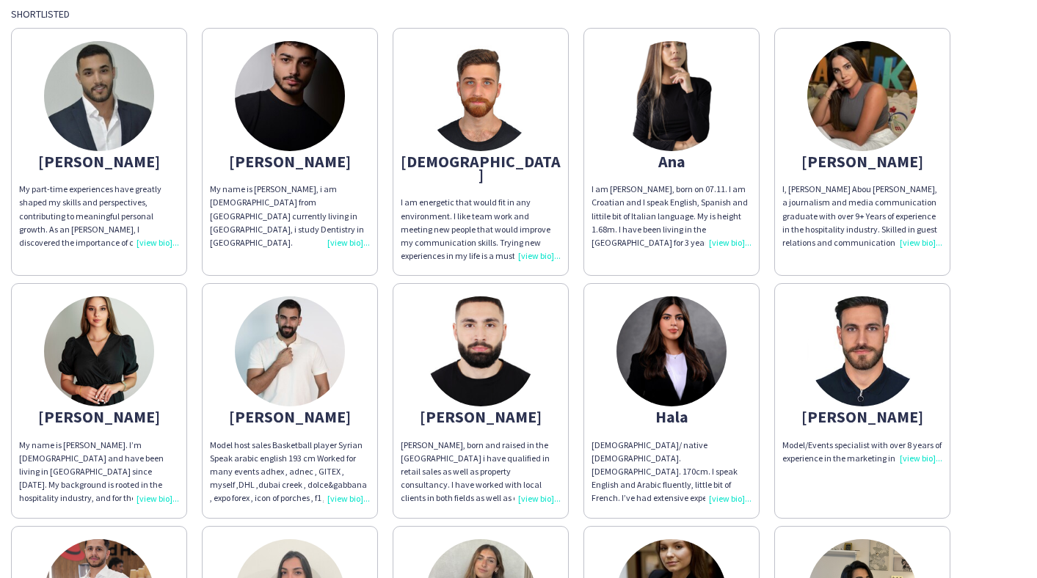
click at [912, 362] on app-share-pages-crew-card "[PERSON_NAME] Model/Events specialist with over 8 years of experience in the ma…" at bounding box center [862, 400] width 176 height 235
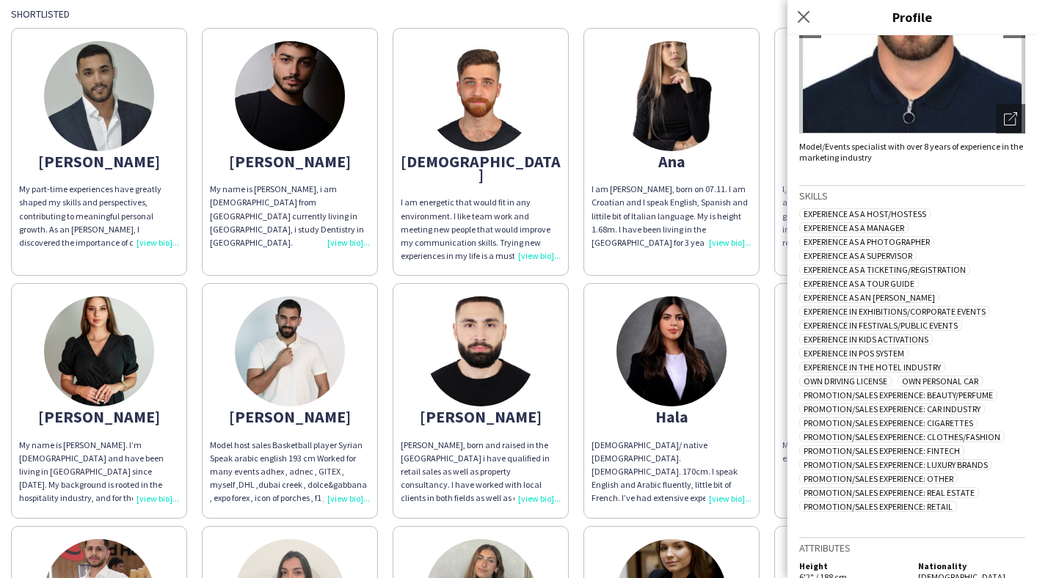
scroll to position [187, 0]
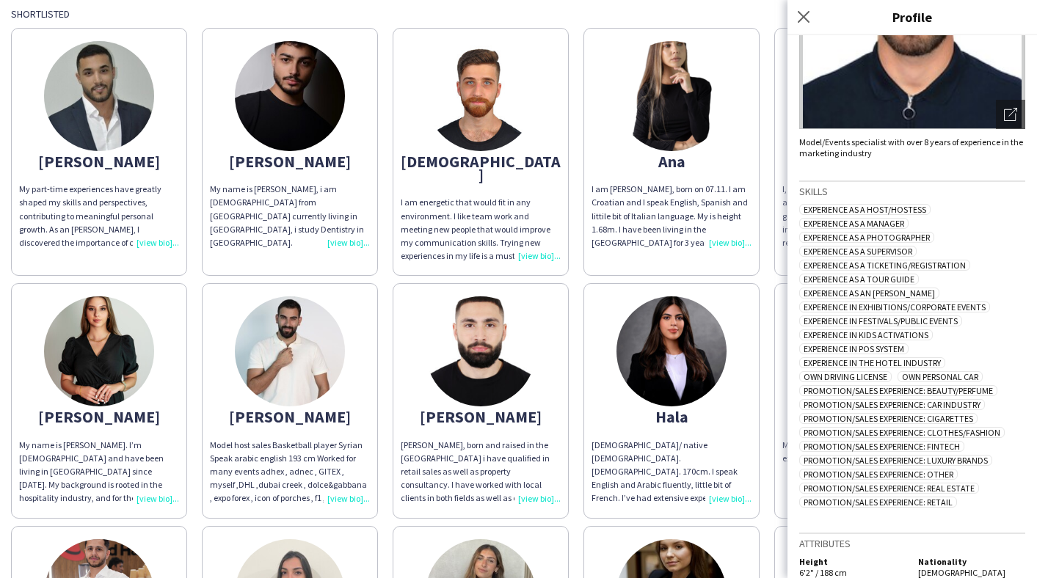
click at [45, 466] on div "My name is [PERSON_NAME]. I’m [DEMOGRAPHIC_DATA] and have been living in [GEOGR…" at bounding box center [99, 472] width 160 height 67
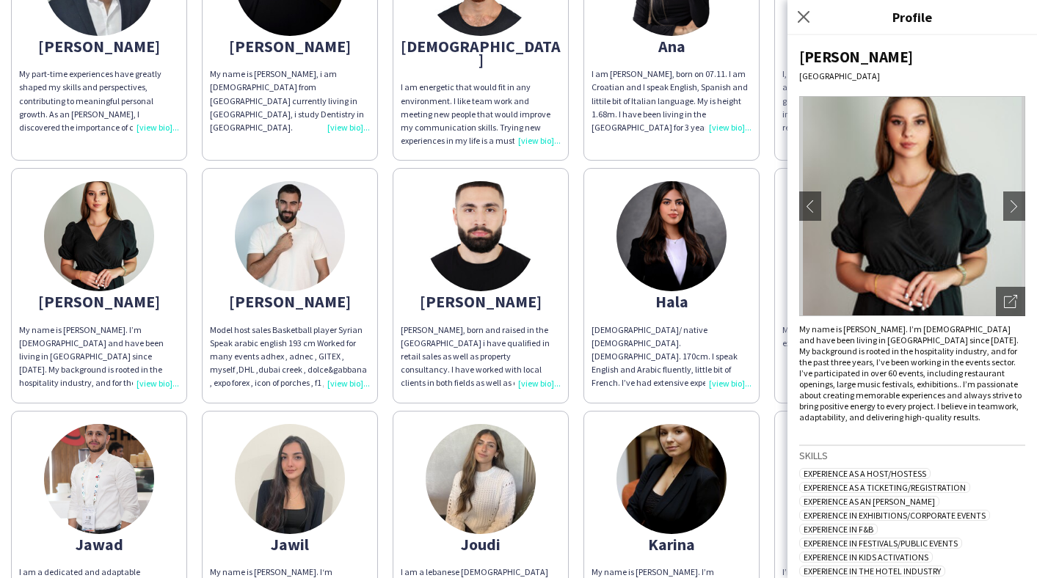
scroll to position [258, 0]
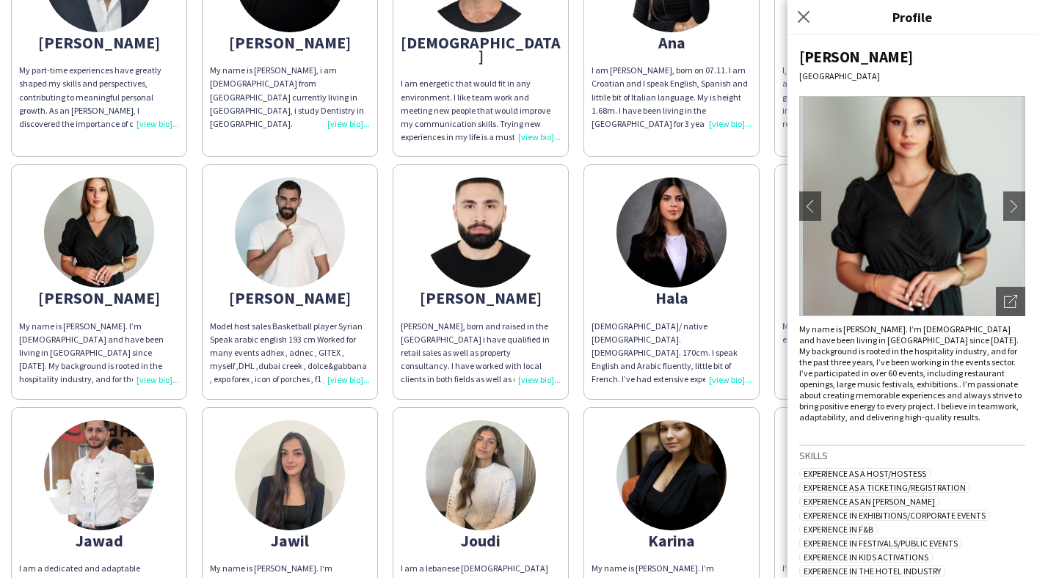
click at [44, 480] on app-share-pages-crew-card "Jawad I am a dedicated and adaptable professional with a passion for hosting ev…" at bounding box center [99, 524] width 176 height 235
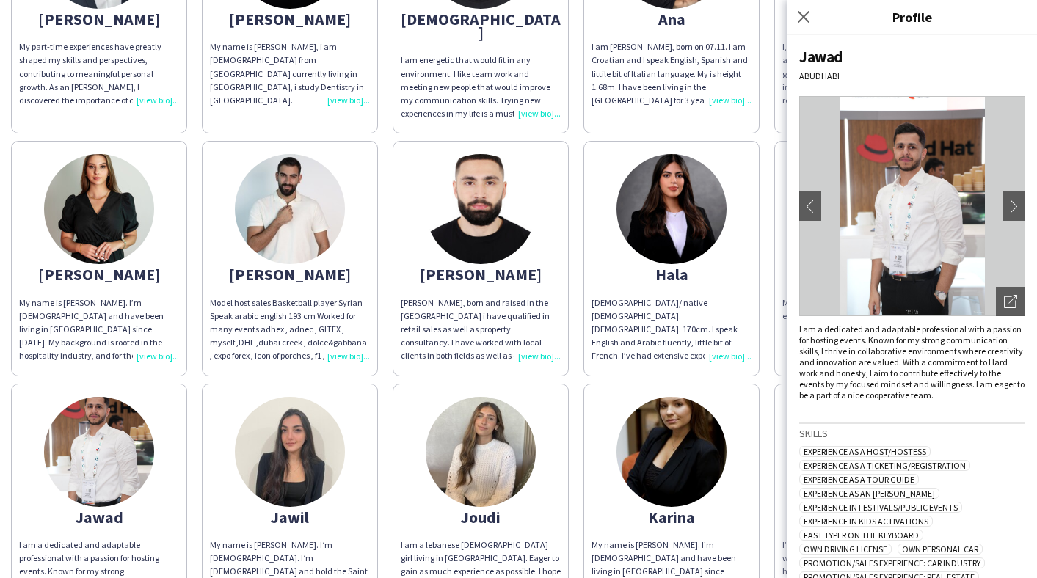
scroll to position [1, 0]
click at [284, 459] on img at bounding box center [290, 452] width 110 height 110
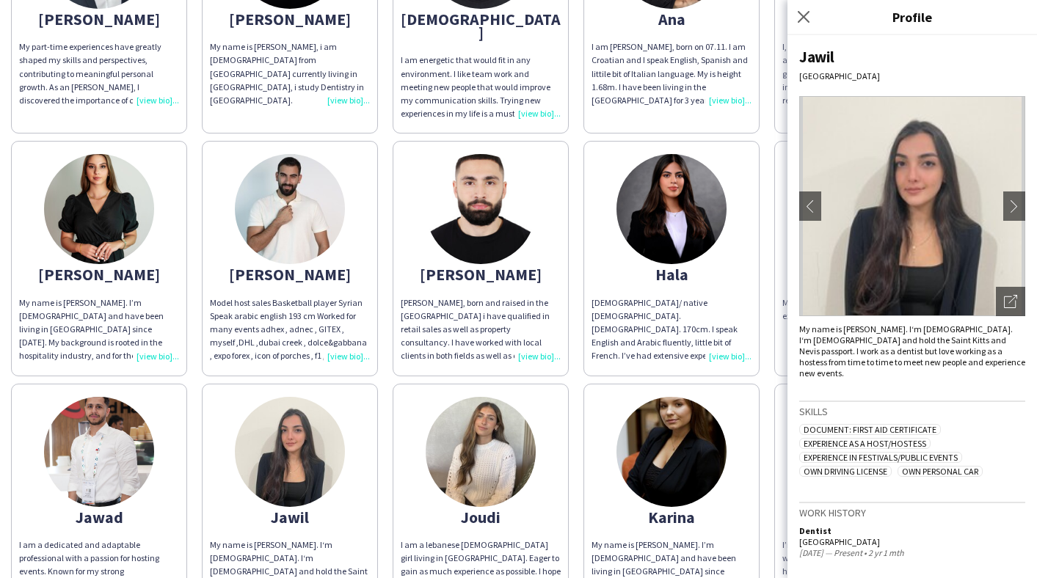
click at [489, 462] on img at bounding box center [481, 452] width 110 height 110
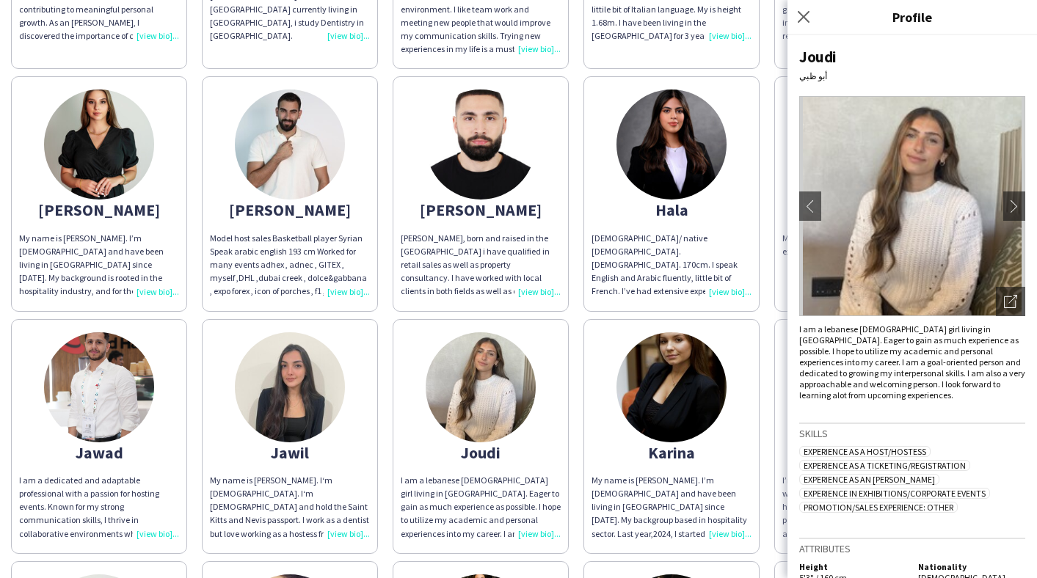
scroll to position [349, 0]
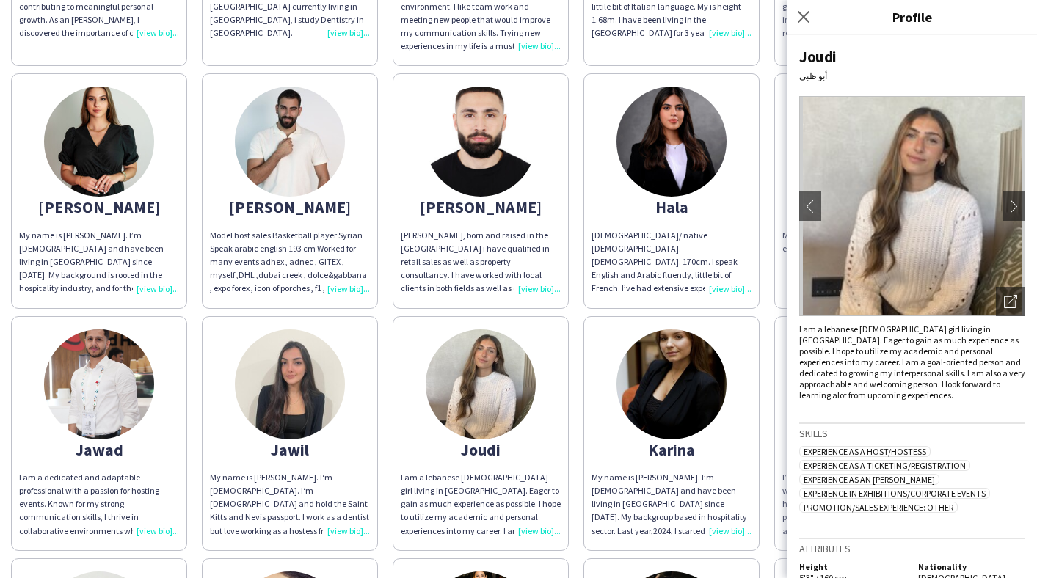
click at [656, 392] on img at bounding box center [671, 384] width 110 height 110
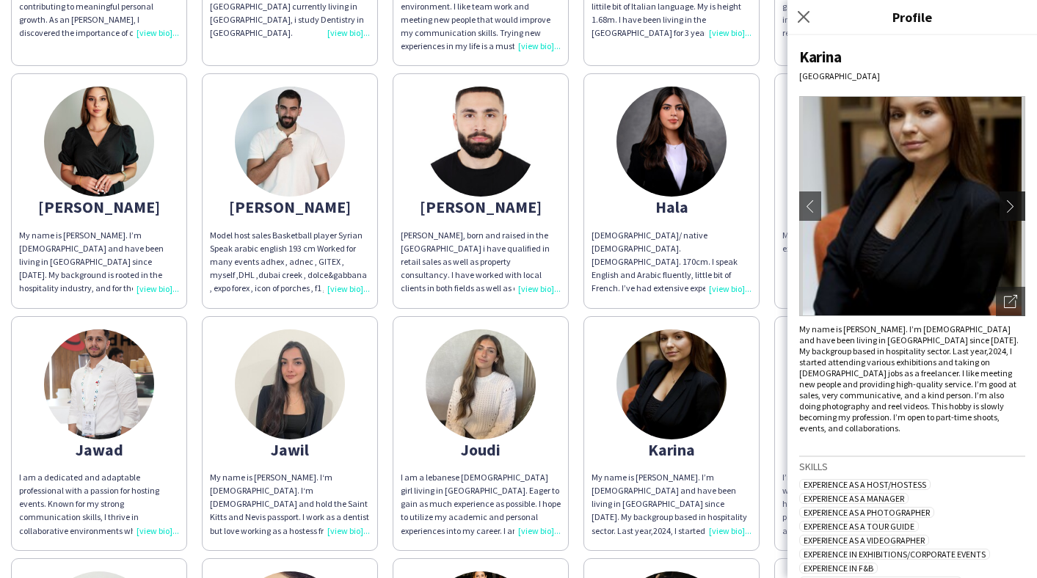
click at [1021, 200] on app-icon "chevron-right" at bounding box center [1014, 206] width 21 height 13
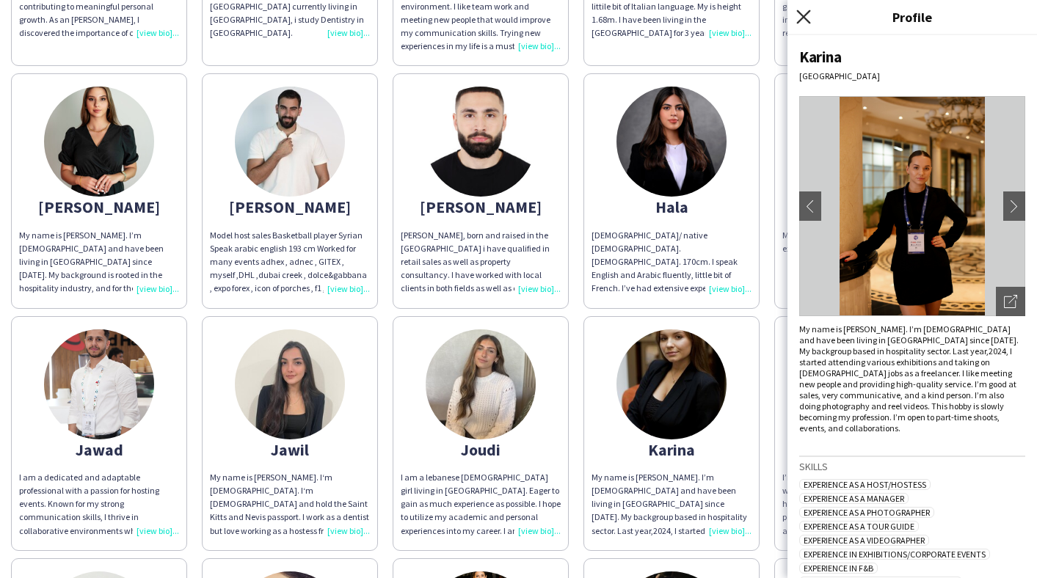
click at [804, 14] on icon "Close pop-in" at bounding box center [803, 17] width 14 height 14
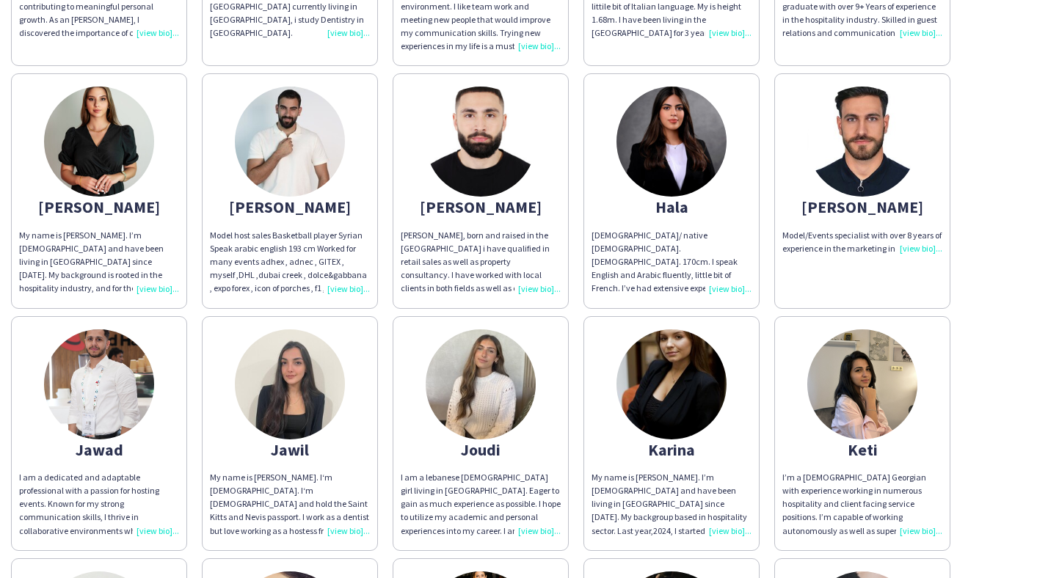
click at [881, 381] on img at bounding box center [862, 384] width 110 height 110
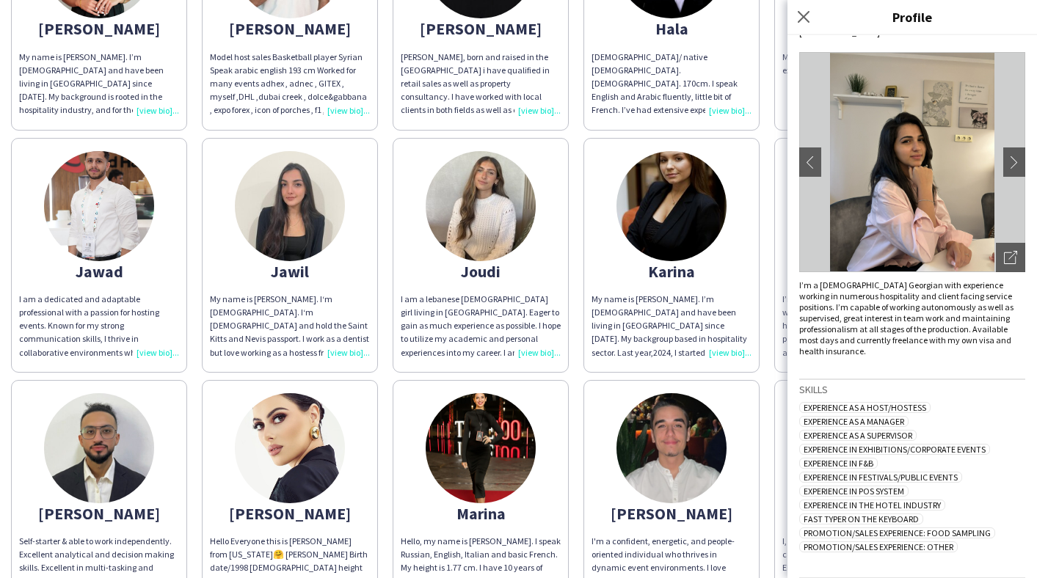
scroll to position [532, 0]
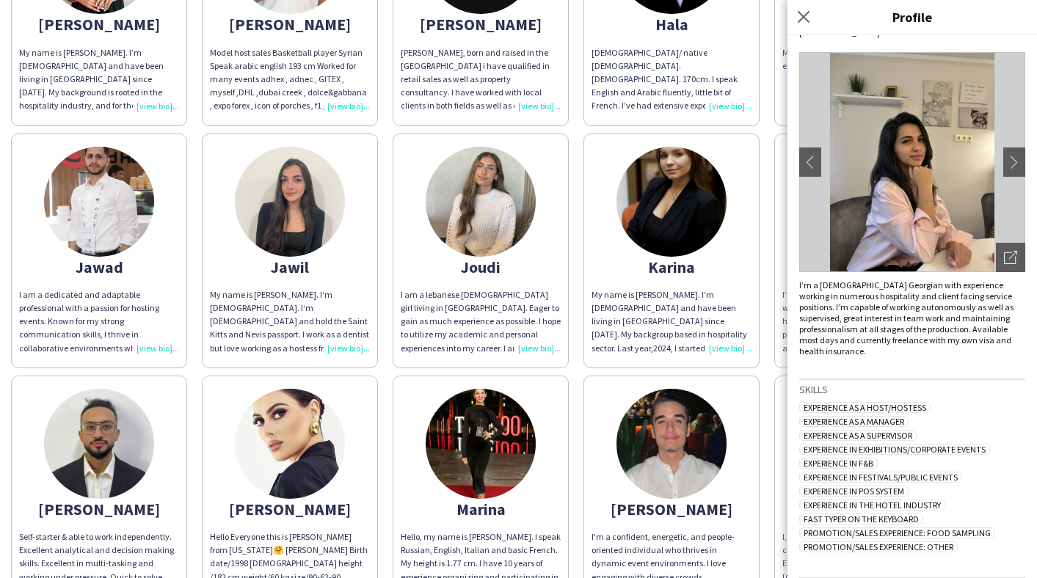
click at [149, 411] on img at bounding box center [99, 444] width 110 height 110
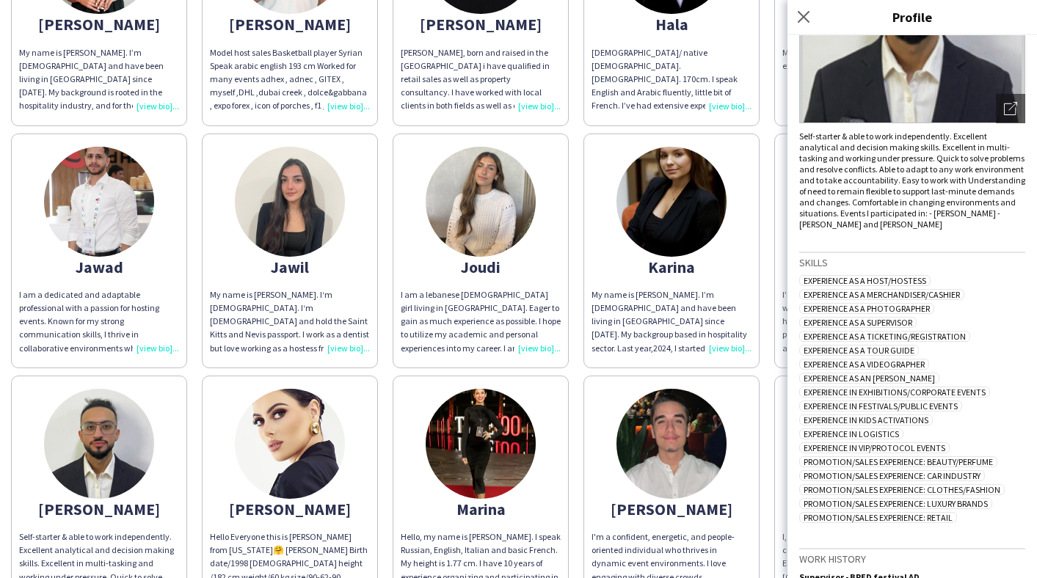
scroll to position [182, 0]
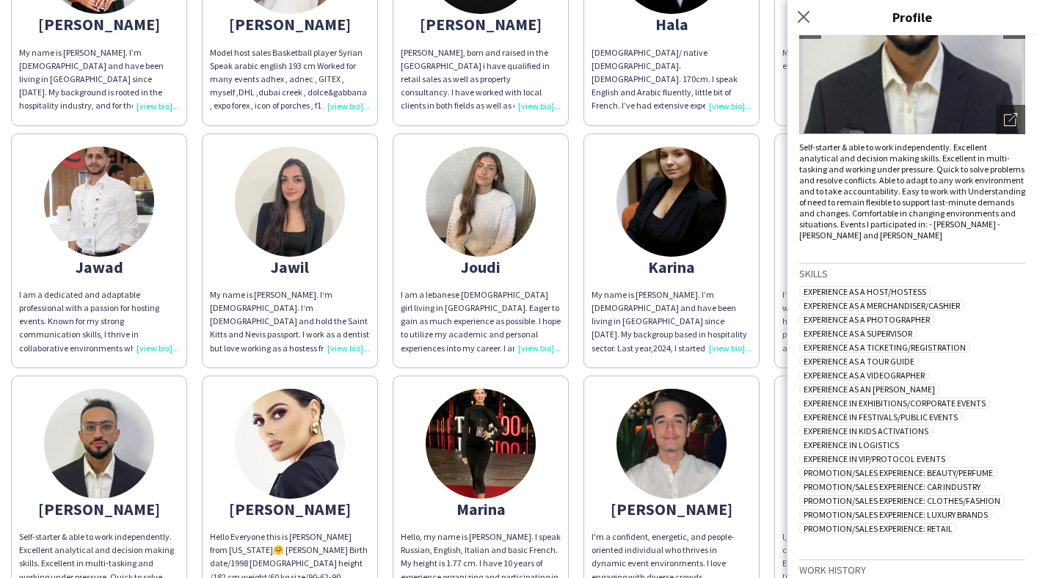
click at [286, 471] on img at bounding box center [290, 444] width 110 height 110
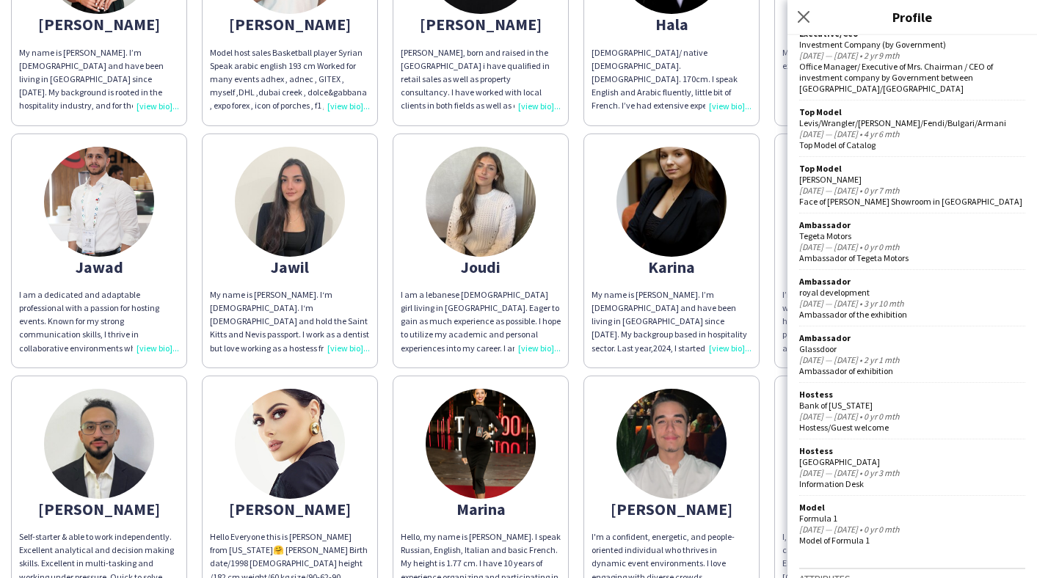
scroll to position [955, 0]
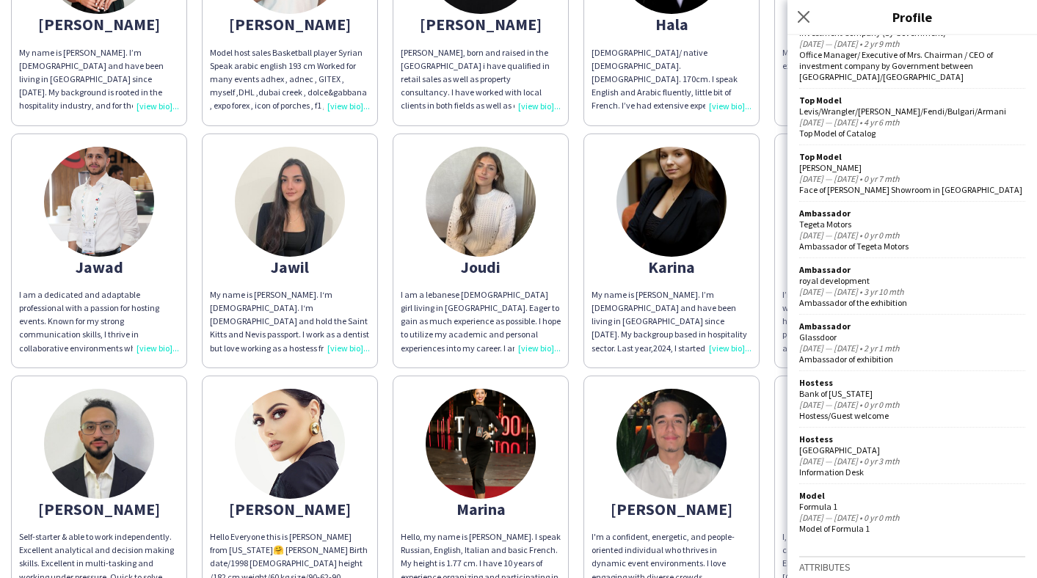
click at [482, 463] on img at bounding box center [481, 444] width 110 height 110
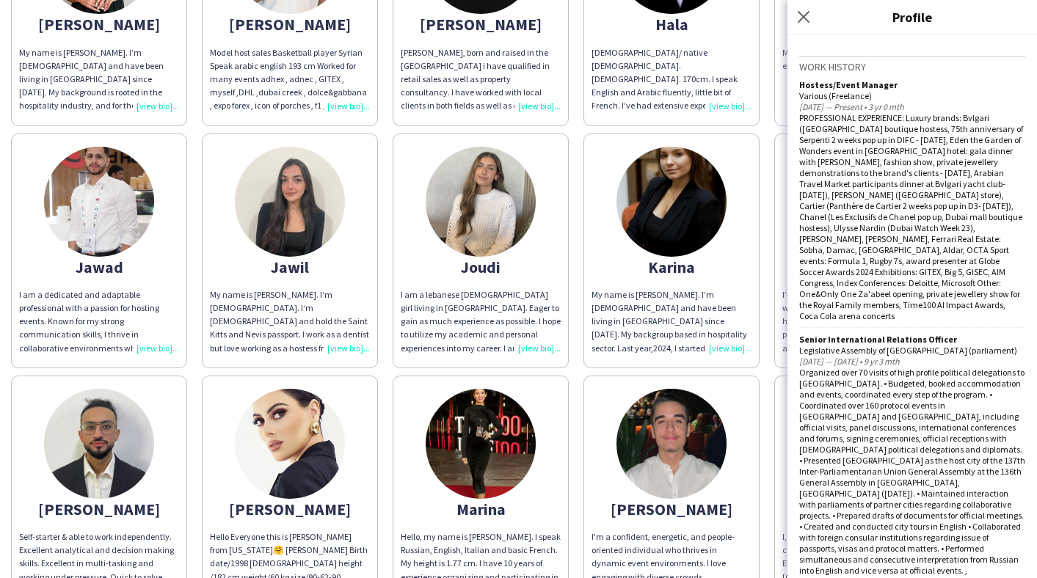
scroll to position [749, 0]
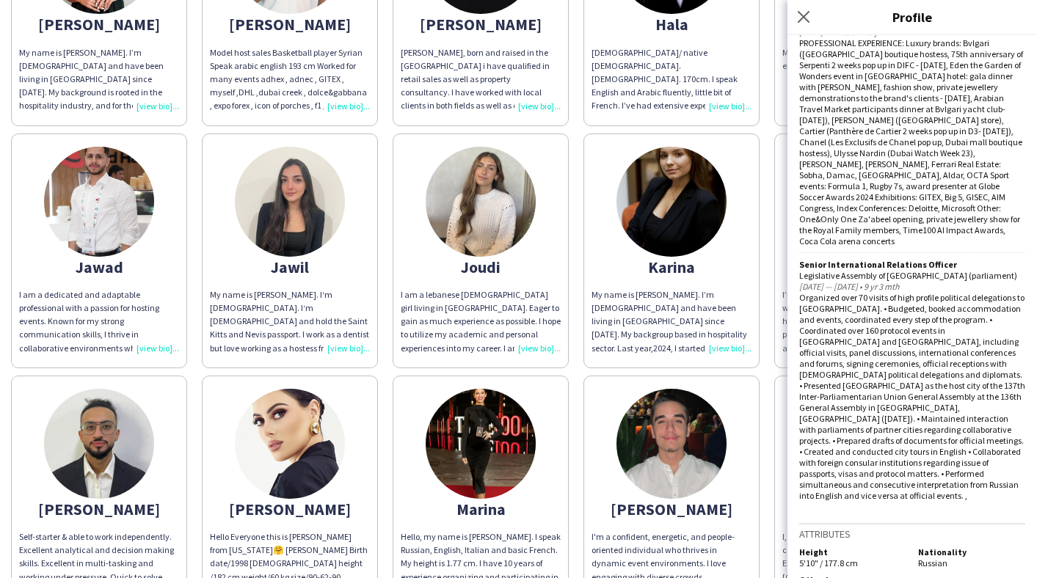
click at [677, 396] on img at bounding box center [671, 444] width 110 height 110
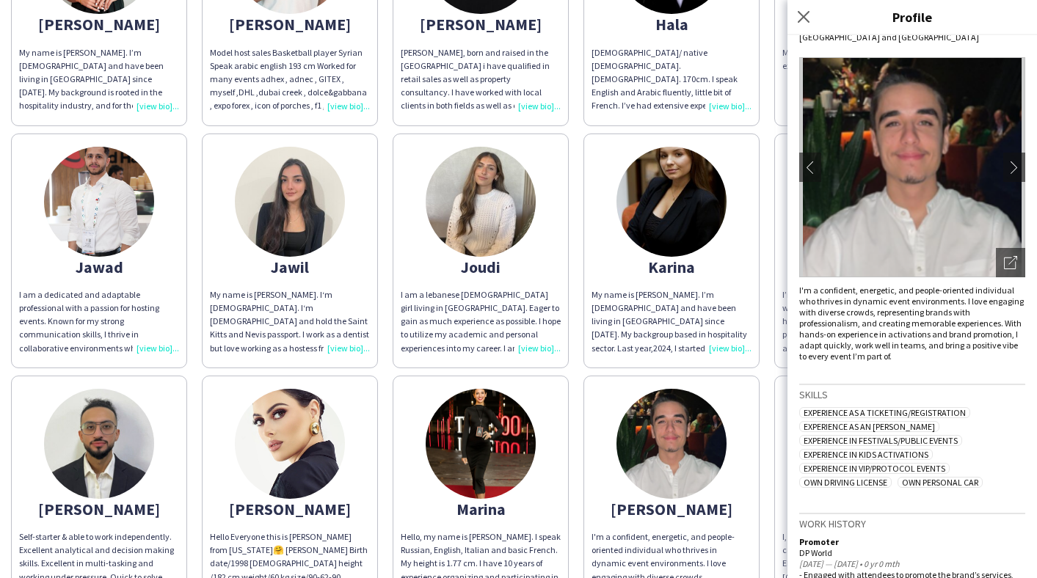
scroll to position [0, 0]
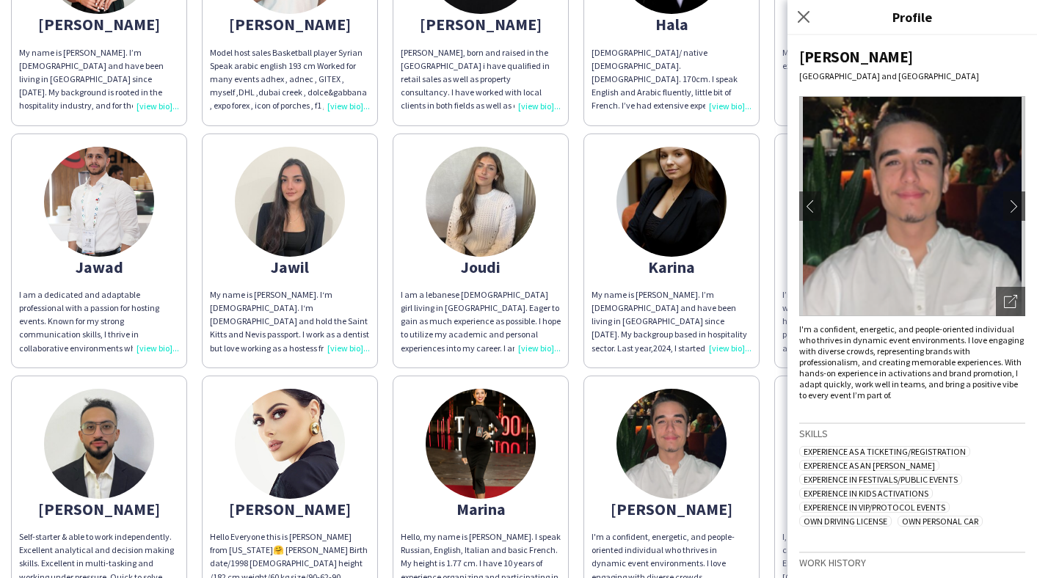
click at [831, 54] on div "[PERSON_NAME]" at bounding box center [912, 57] width 226 height 20
copy div "[PERSON_NAME]"
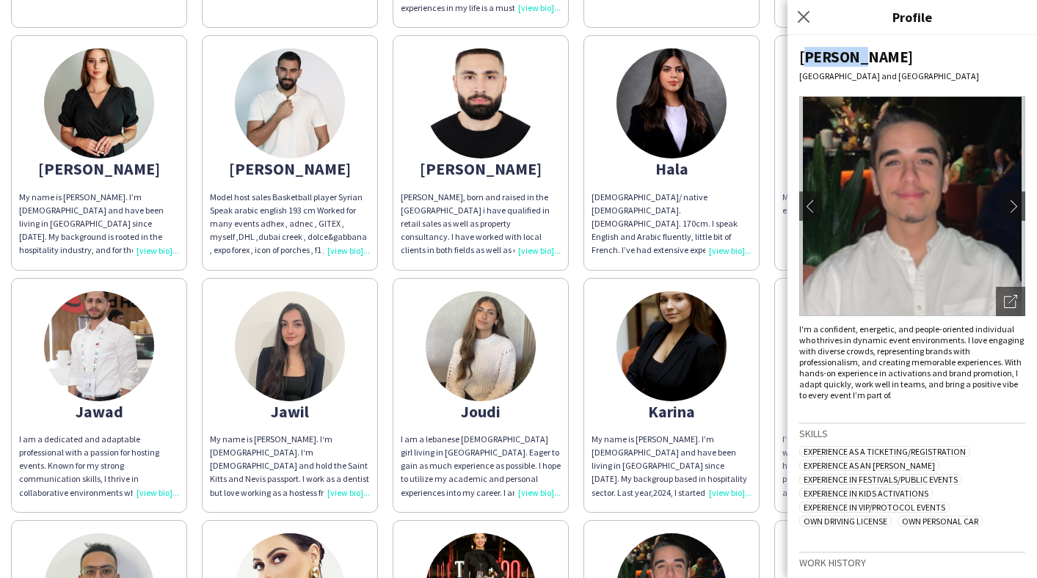
scroll to position [393, 0]
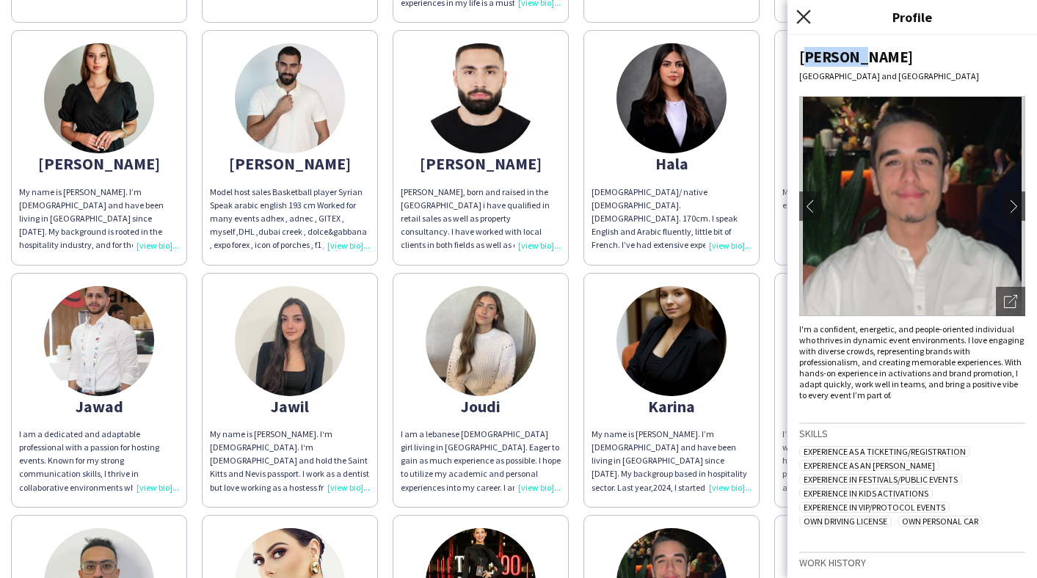
click at [806, 10] on app-icon "Close pop-in" at bounding box center [803, 17] width 21 height 21
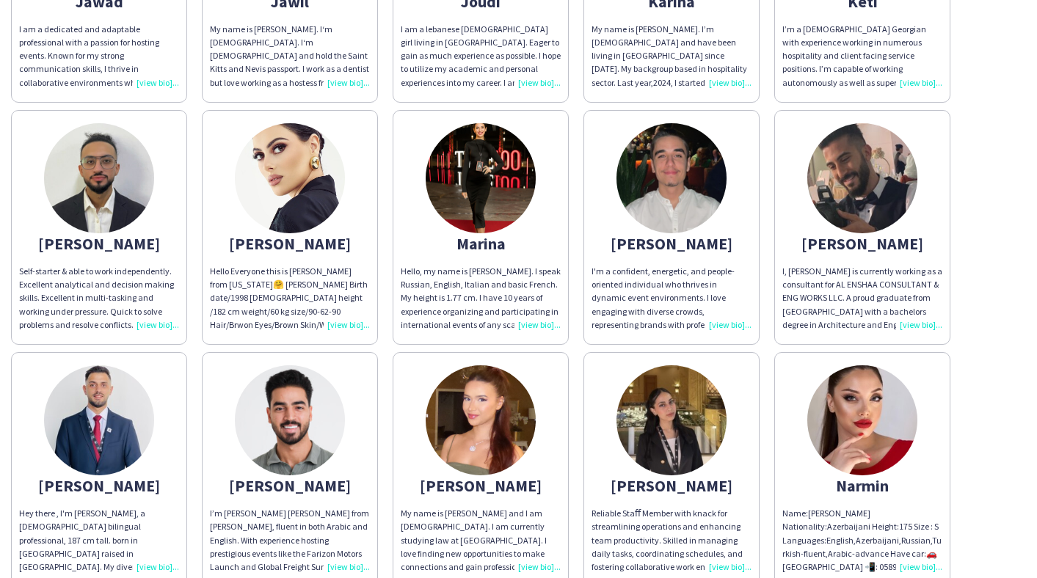
scroll to position [799, 0]
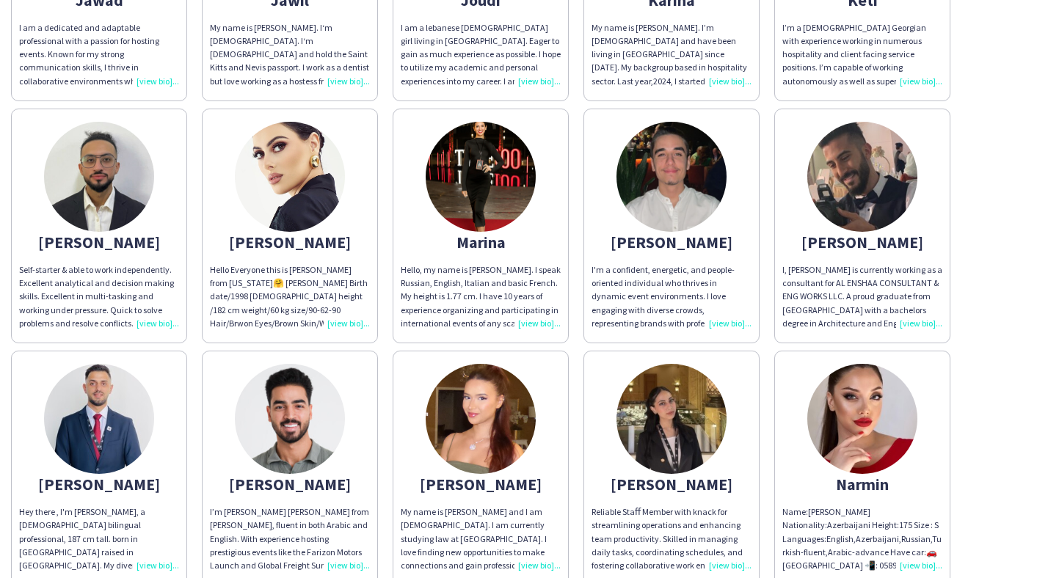
click at [484, 441] on img at bounding box center [481, 419] width 110 height 110
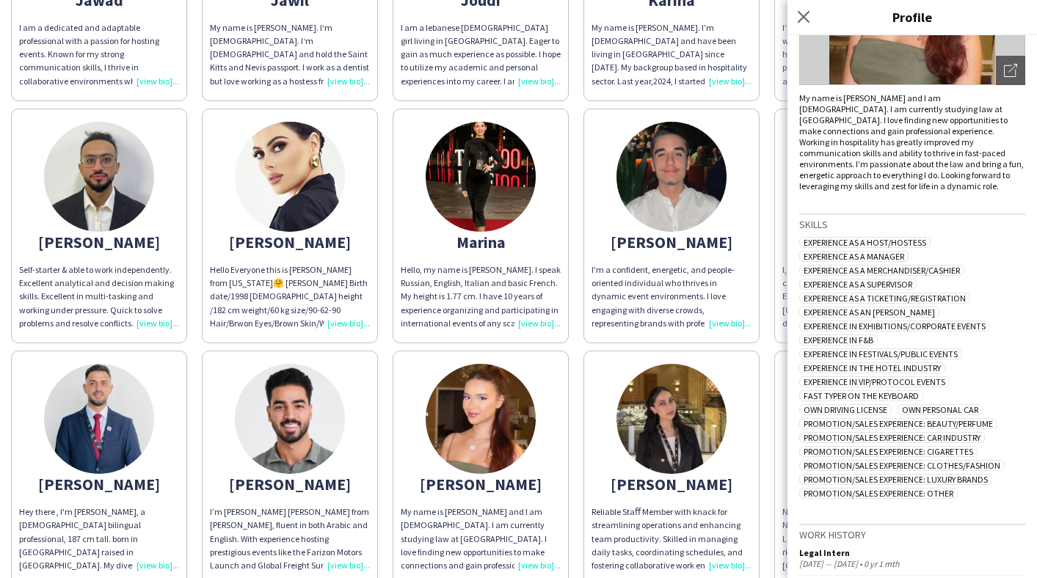
scroll to position [411, 0]
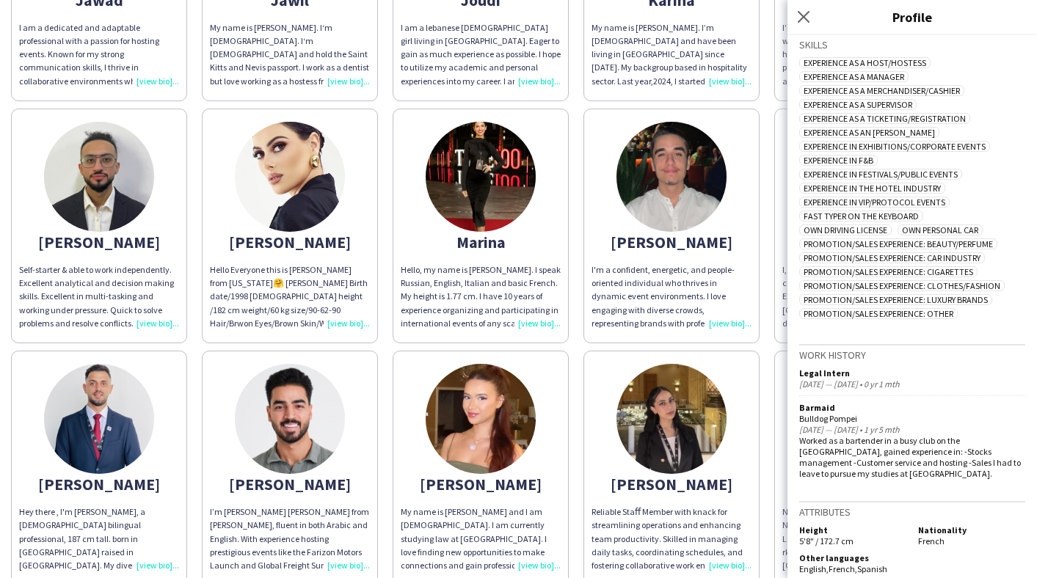
click at [489, 478] on div "[PERSON_NAME]" at bounding box center [481, 484] width 160 height 13
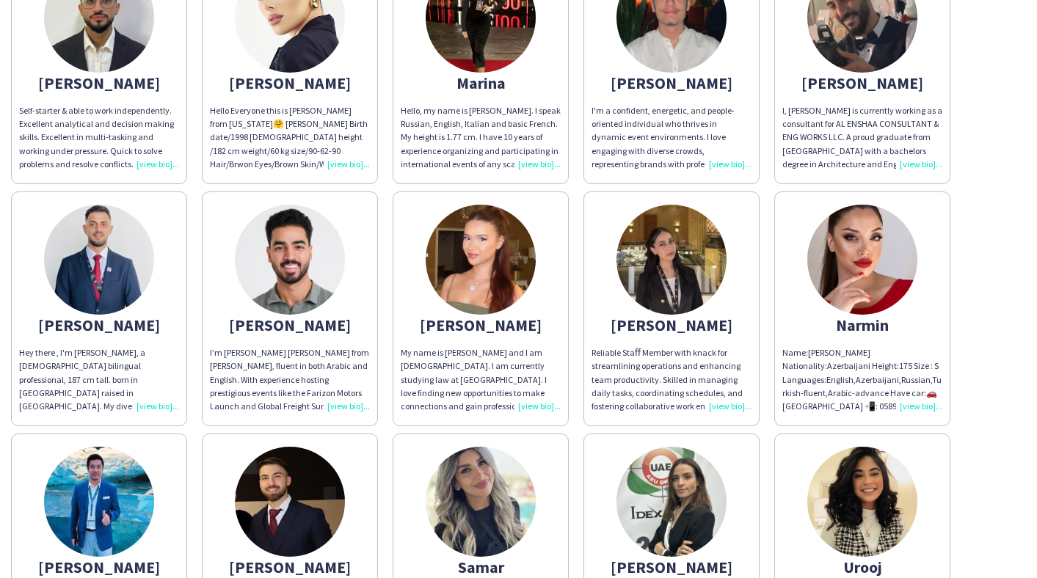
scroll to position [962, 0]
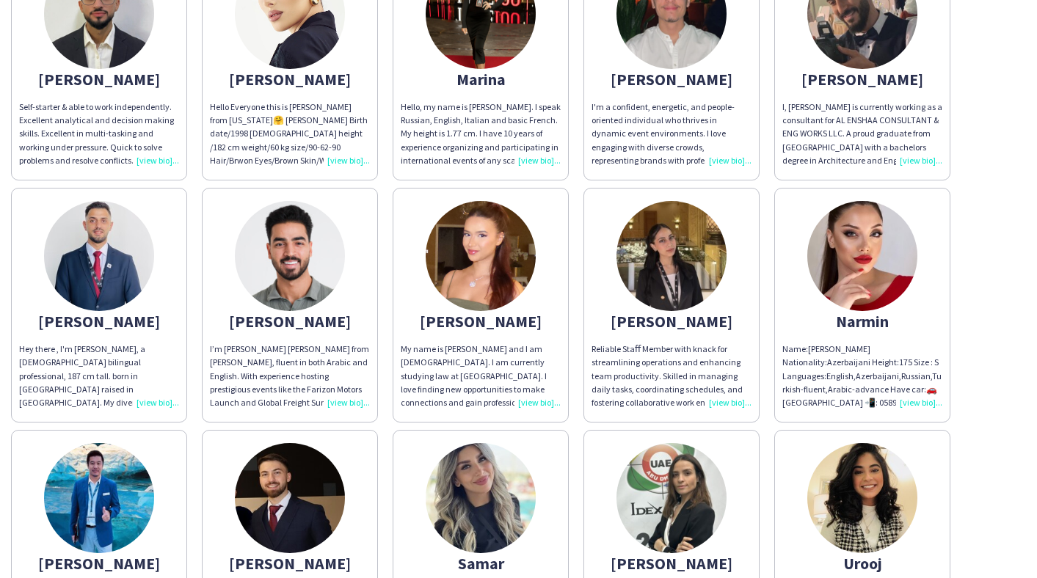
click at [850, 230] on img at bounding box center [862, 256] width 110 height 110
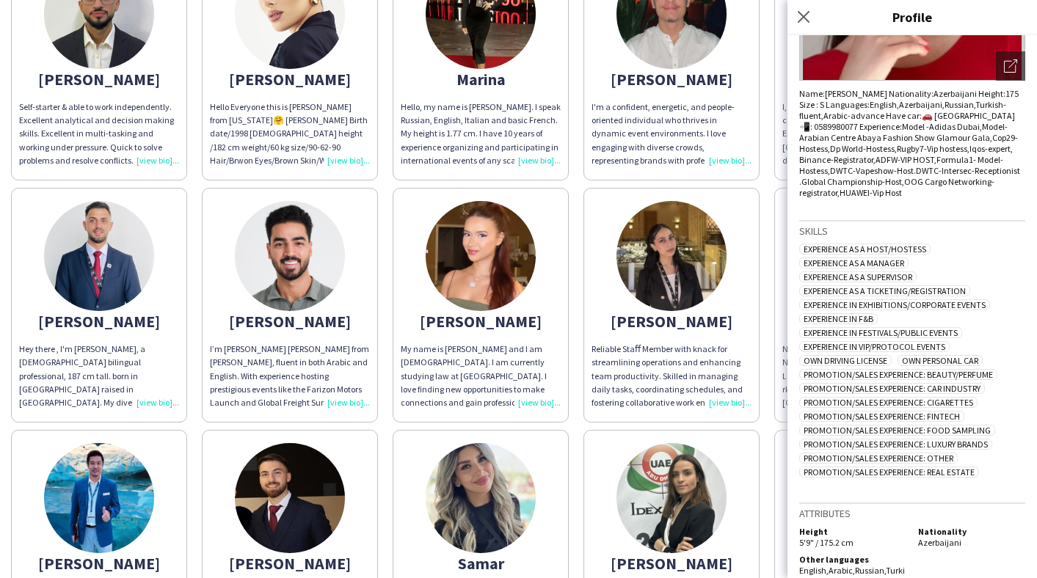
scroll to position [259, 0]
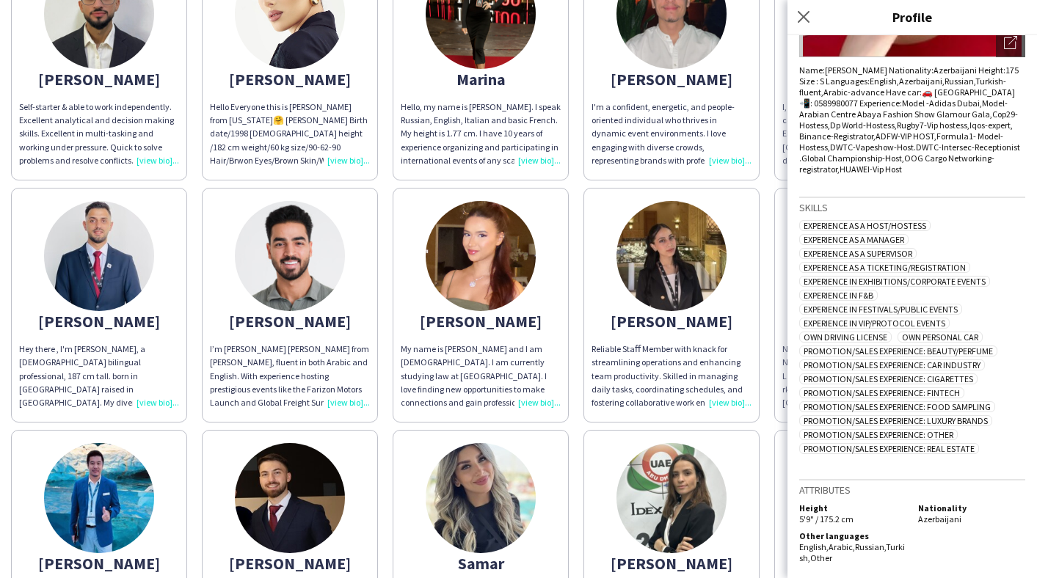
click at [682, 346] on div "Reliable Staﬀ Member with knack for streamlining operations and enhancing team …" at bounding box center [671, 376] width 160 height 67
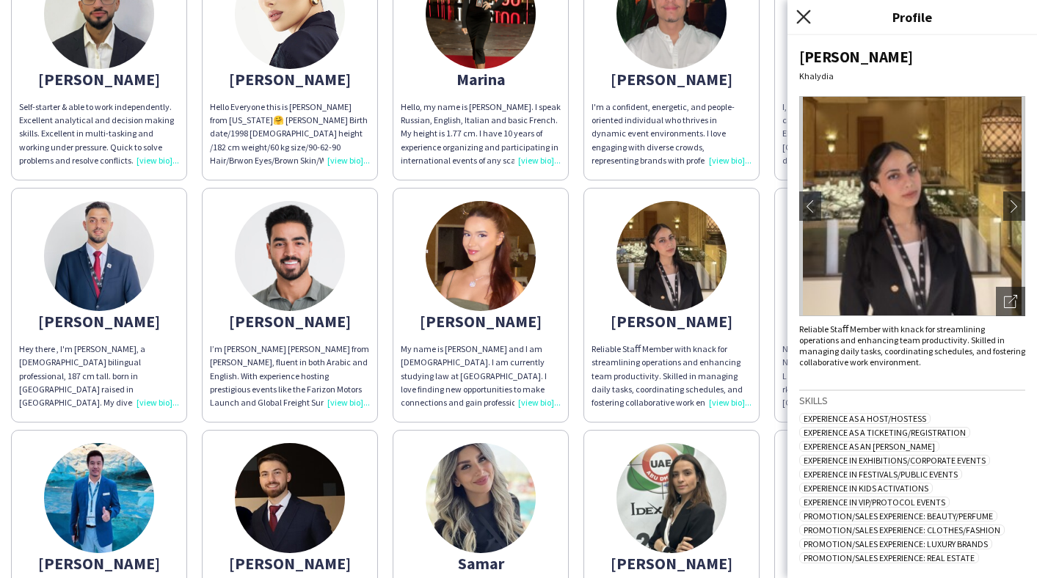
click at [802, 15] on icon at bounding box center [803, 17] width 14 height 14
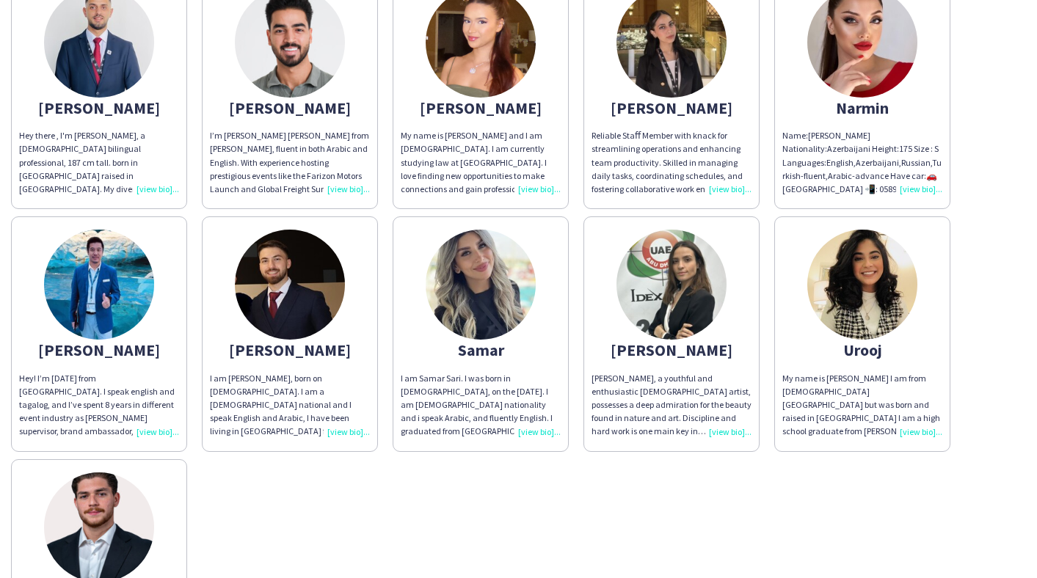
scroll to position [1177, 0]
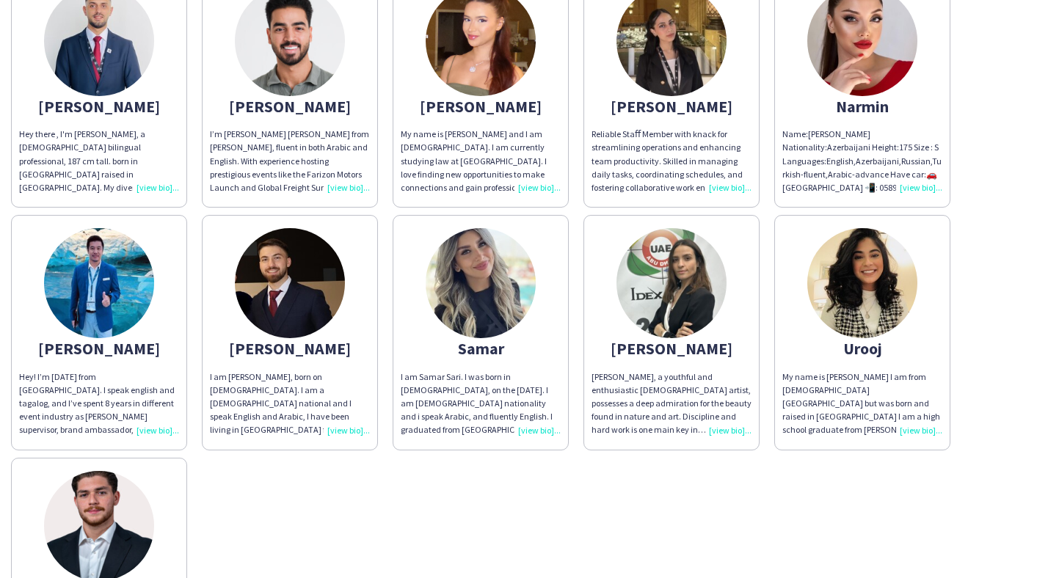
click at [519, 309] on app-share-pages-crew-card "Samar I am Samar Sari. I was born in [DEMOGRAPHIC_DATA], on the [DATE]. I am [D…" at bounding box center [481, 332] width 176 height 235
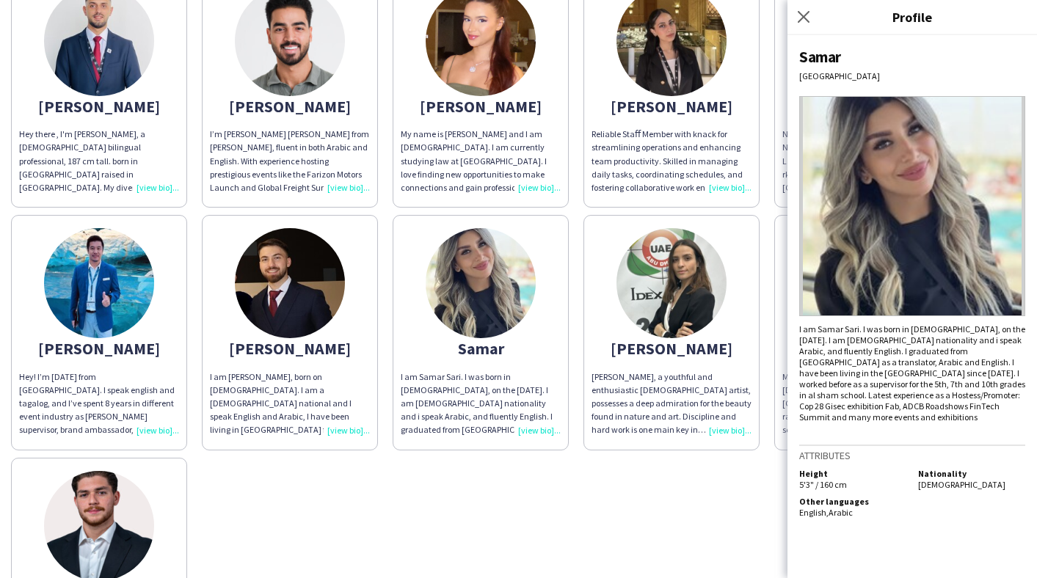
click at [635, 283] on img at bounding box center [671, 283] width 110 height 110
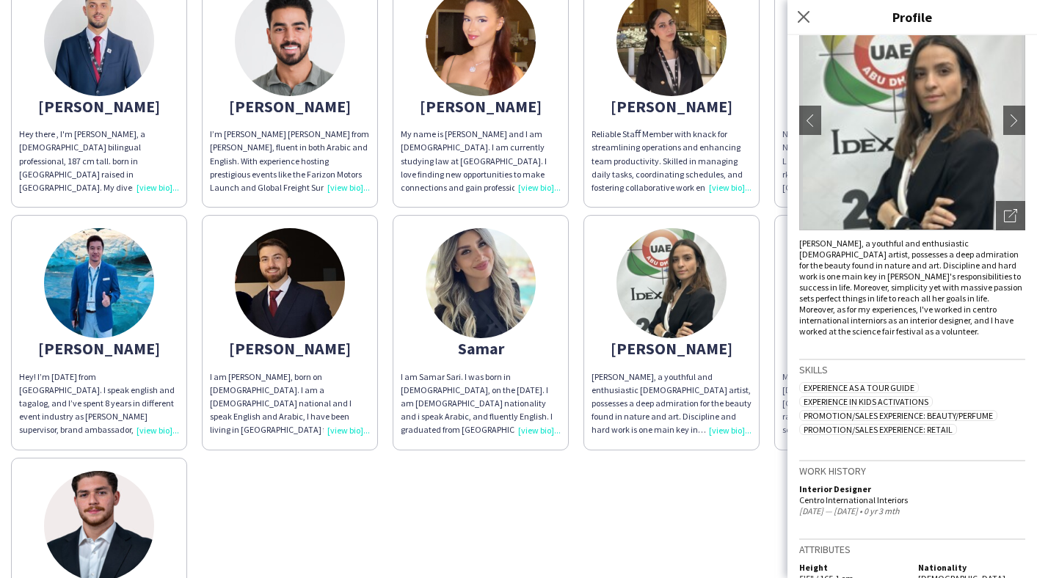
scroll to position [123, 0]
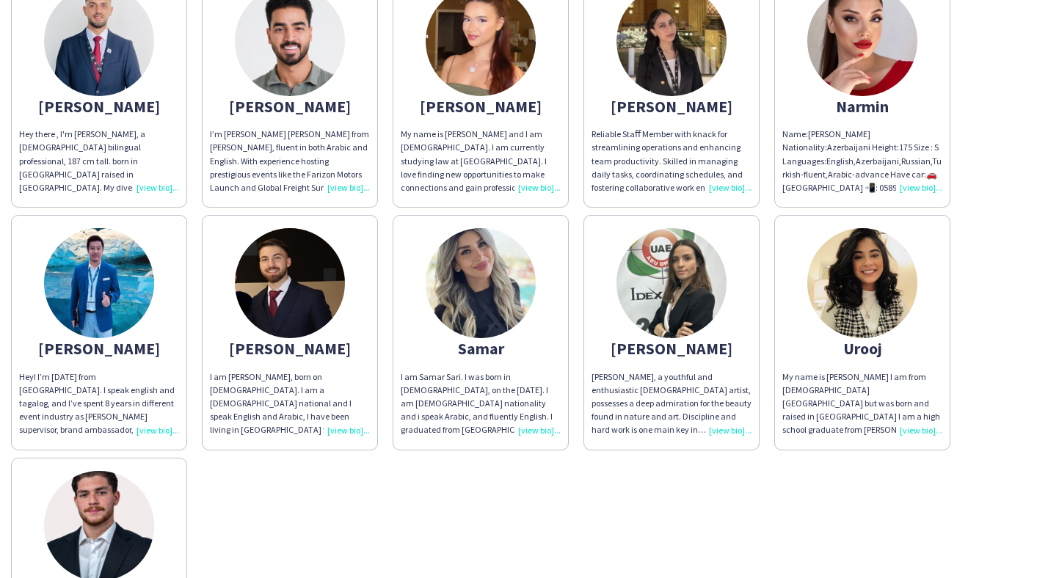
click at [864, 264] on img at bounding box center [862, 283] width 110 height 110
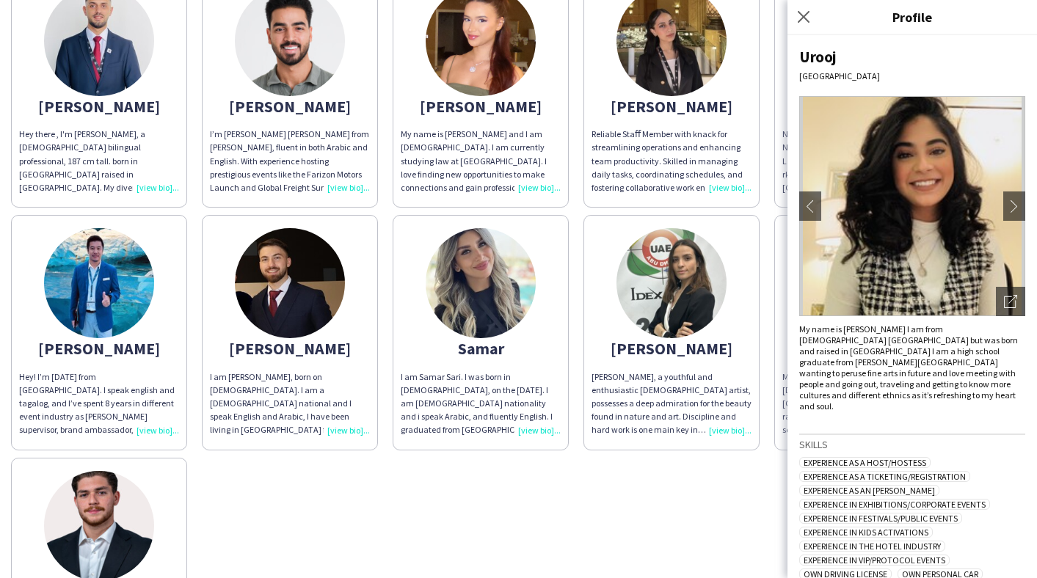
click at [824, 60] on div "Urooj" at bounding box center [912, 57] width 226 height 20
click at [478, 54] on img at bounding box center [481, 41] width 110 height 110
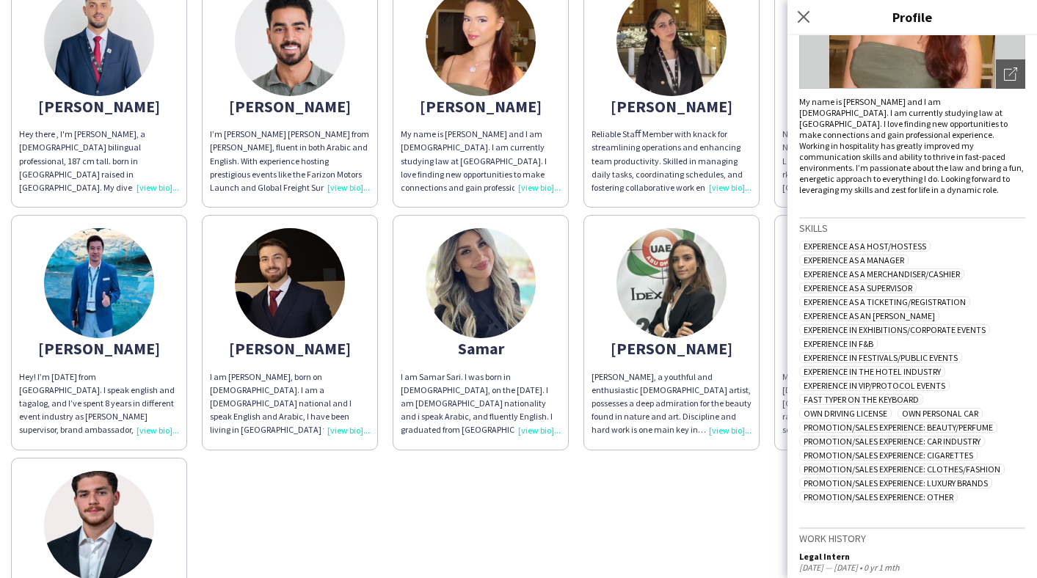
scroll to position [226, 0]
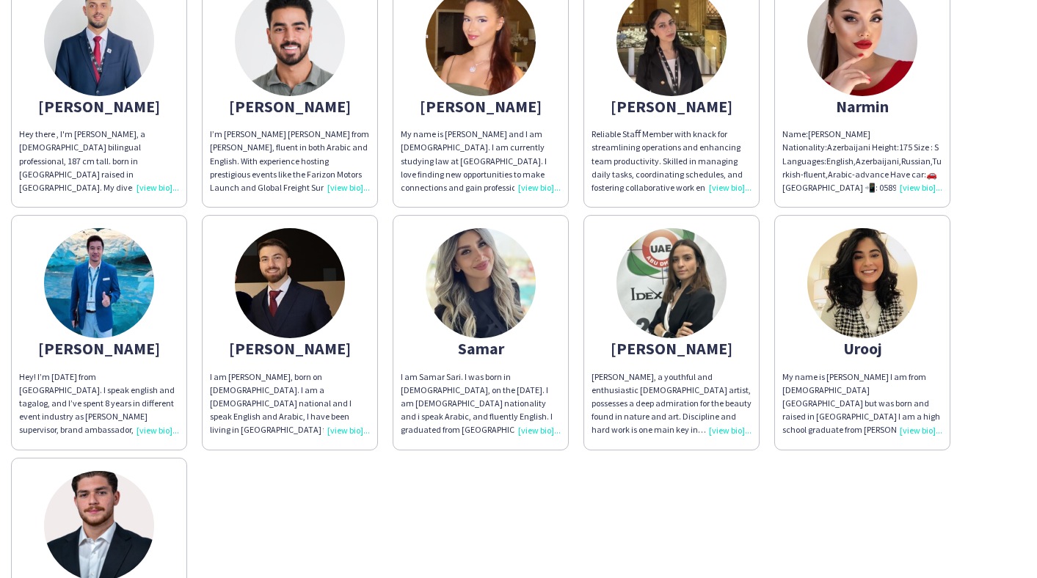
click at [841, 272] on img at bounding box center [862, 283] width 110 height 110
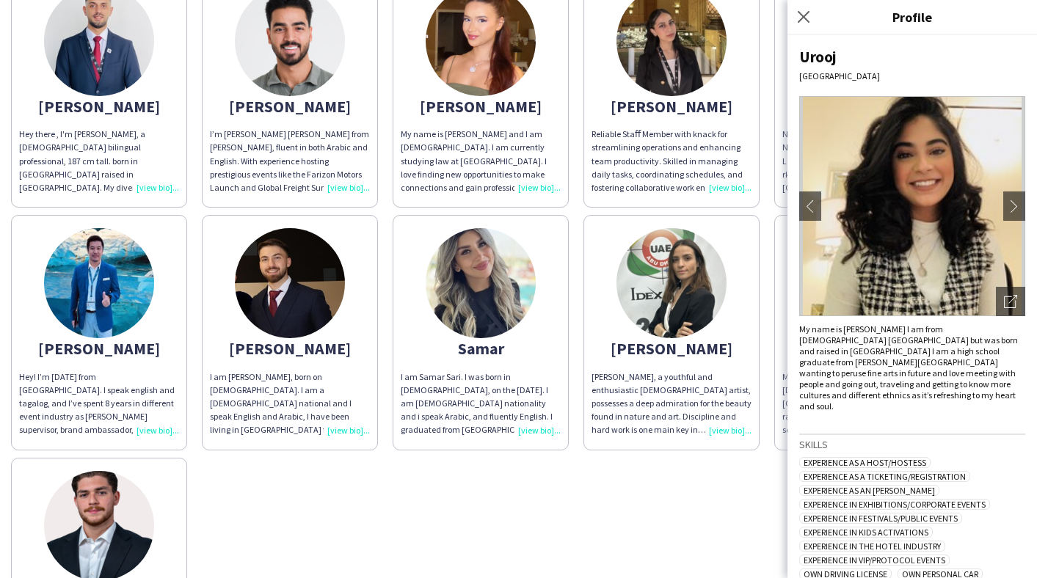
click at [823, 59] on div "Urooj" at bounding box center [912, 57] width 226 height 20
copy div "Urooj"
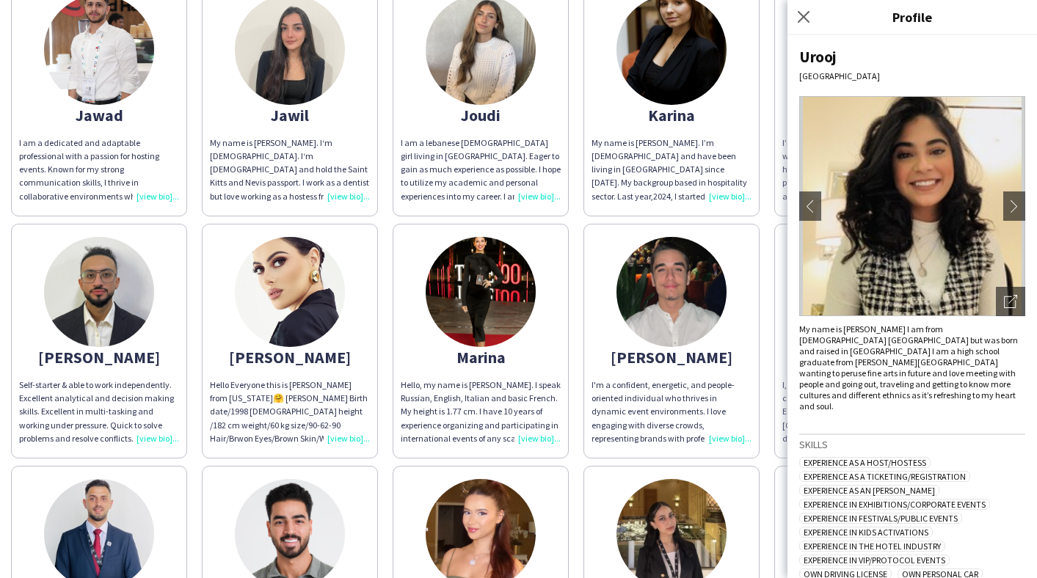
scroll to position [181, 0]
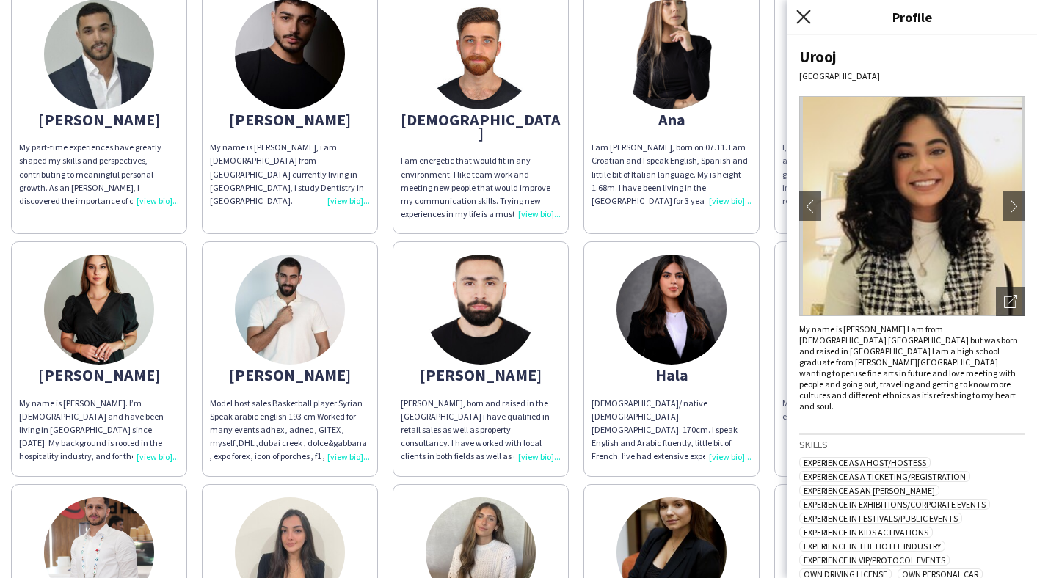
click at [801, 20] on icon "Close pop-in" at bounding box center [803, 17] width 14 height 14
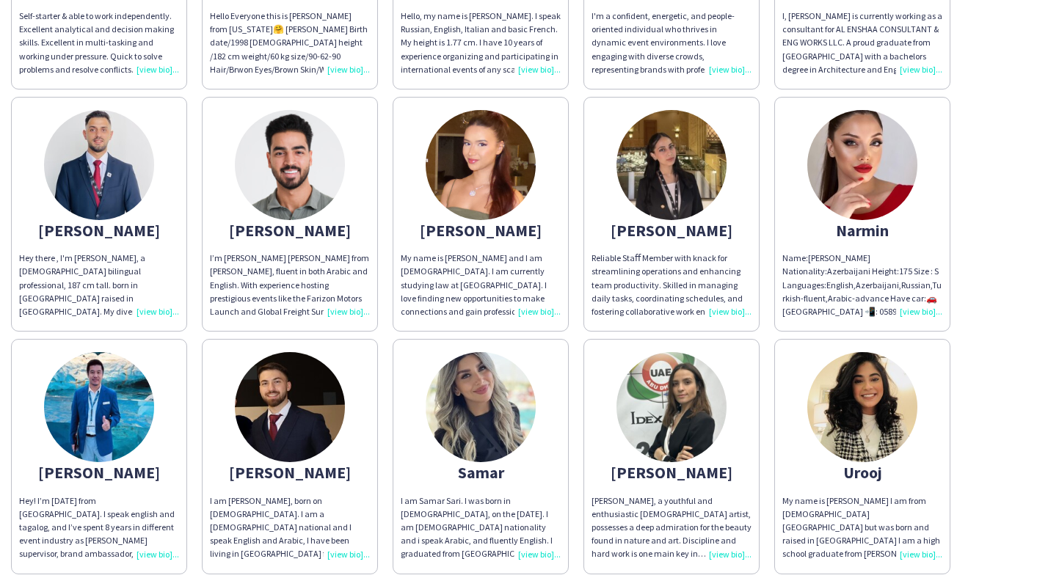
scroll to position [1052, 0]
click at [505, 420] on img at bounding box center [481, 408] width 110 height 110
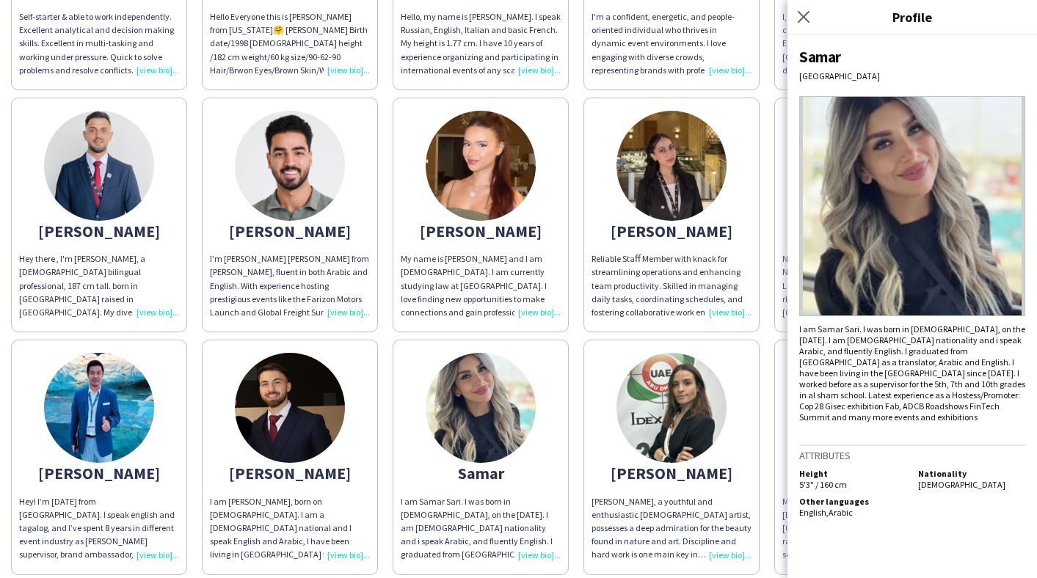
click at [710, 440] on app-share-pages-crew-card "[PERSON_NAME] [PERSON_NAME], a youthful and enthusiastic [DEMOGRAPHIC_DATA] art…" at bounding box center [671, 457] width 176 height 235
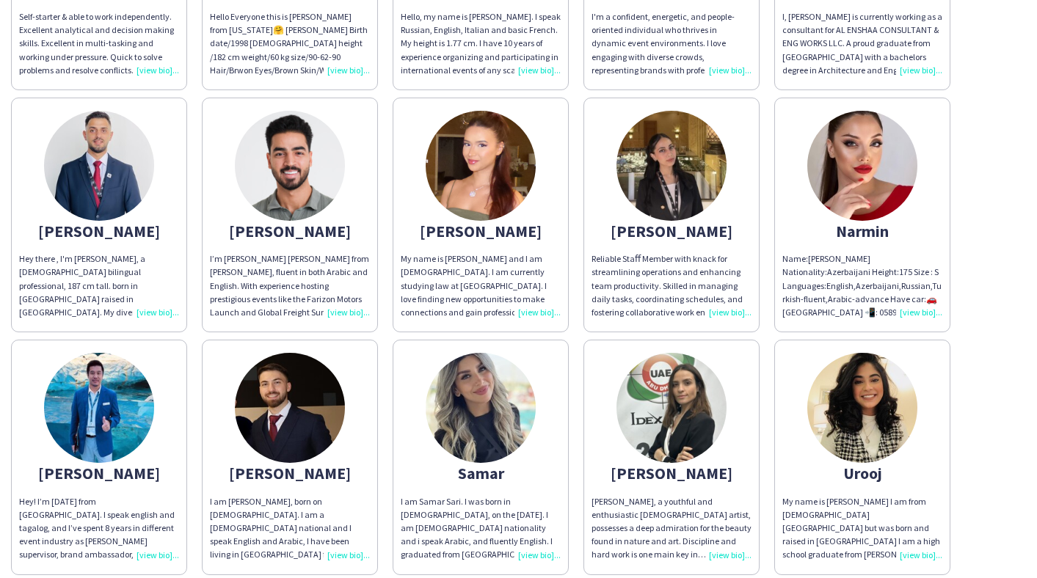
click at [804, 431] on app-share-pages-crew-card "Urooj My name is [PERSON_NAME] I am from [DEMOGRAPHIC_DATA] [GEOGRAPHIC_DATA] b…" at bounding box center [862, 457] width 176 height 235
